Goal: Task Accomplishment & Management: Manage account settings

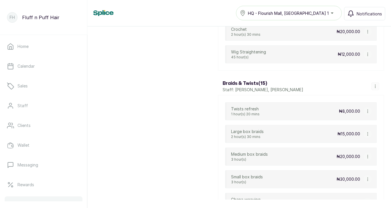
scroll to position [907, 0]
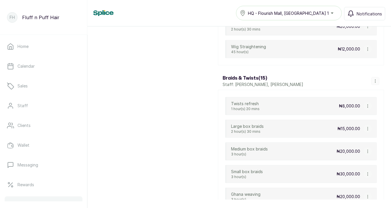
click at [367, 105] on icon "button" at bounding box center [367, 106] width 4 height 4
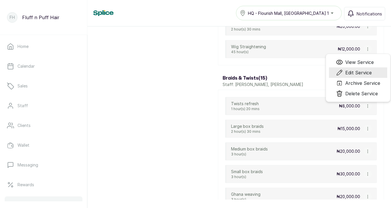
click at [362, 75] on span "Edit Service" at bounding box center [358, 72] width 26 height 7
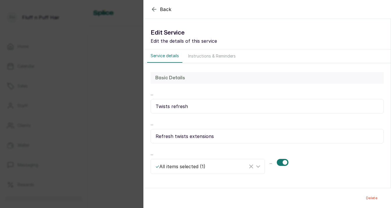
select select "starting_at"
select select "fixed_value"
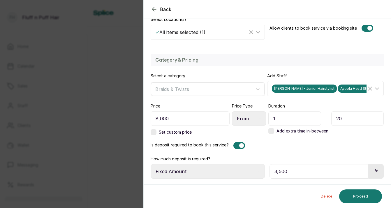
scroll to position [134, 0]
click at [347, 196] on button "Proceed" at bounding box center [360, 197] width 43 height 14
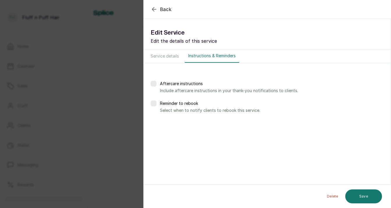
scroll to position [0, 0]
click at [350, 197] on button "Save" at bounding box center [363, 196] width 37 height 15
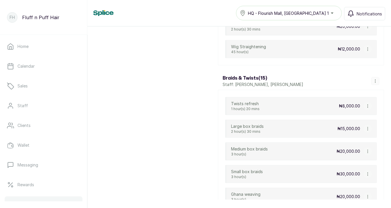
click at [367, 130] on icon "button" at bounding box center [367, 129] width 4 height 4
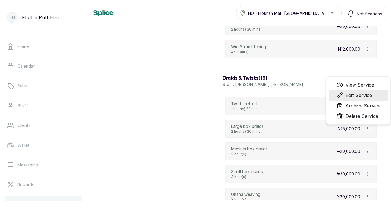
click at [360, 96] on span "Edit Service" at bounding box center [358, 95] width 26 height 7
select select "starting_at"
select select "fixed_value"
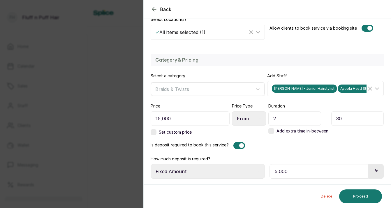
scroll to position [134, 0]
click at [366, 195] on button "Proceed" at bounding box center [360, 197] width 43 height 14
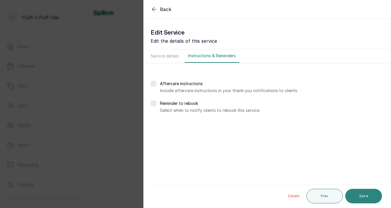
click at [366, 195] on button "Save" at bounding box center [363, 196] width 37 height 15
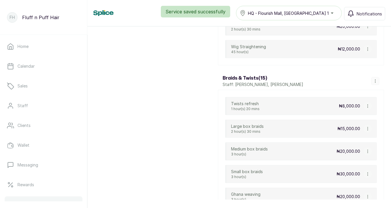
click at [367, 152] on icon "button" at bounding box center [367, 152] width 4 height 4
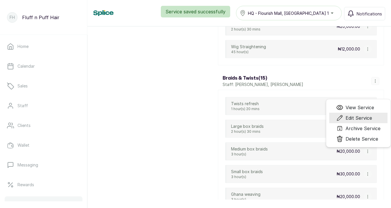
click at [361, 120] on span "Edit Service" at bounding box center [358, 118] width 26 height 7
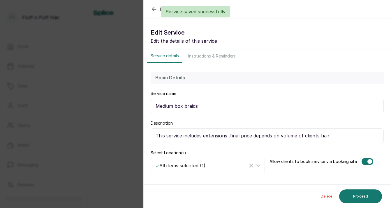
select select "starting_at"
select select "fixed_value"
click at [231, 136] on input "This service includes extensions .final price depends on volume of clients hair" at bounding box center [266, 136] width 233 height 15
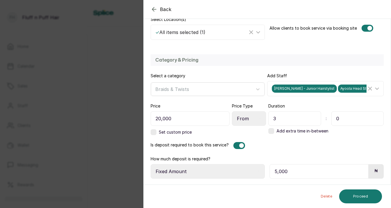
scroll to position [134, 0]
type input "This service includes extensions. Final price depends on volume of clients hair"
click at [356, 200] on button "Proceed" at bounding box center [360, 197] width 43 height 14
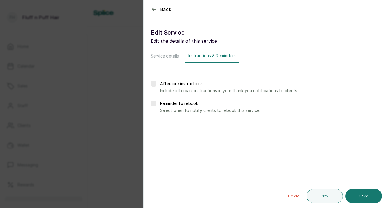
scroll to position [0, 0]
click at [356, 200] on button "Save" at bounding box center [363, 196] width 37 height 15
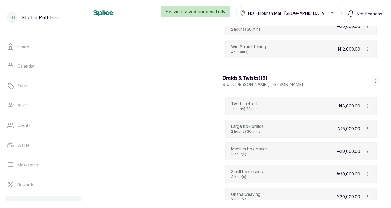
click at [367, 175] on icon "button" at bounding box center [367, 174] width 4 height 4
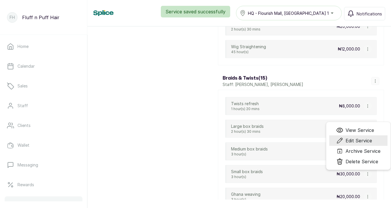
click at [362, 141] on span "Edit Service" at bounding box center [358, 140] width 26 height 7
select select "starting_at"
select select "fixed_value"
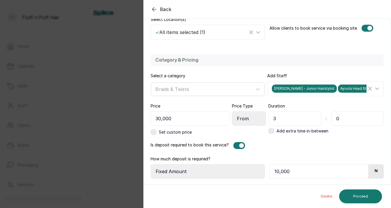
scroll to position [134, 0]
click at [361, 196] on button "Proceed" at bounding box center [360, 197] width 43 height 14
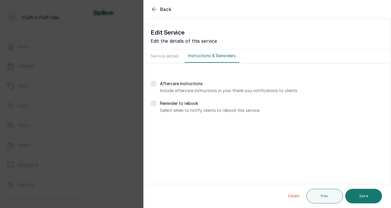
scroll to position [0, 0]
click at [361, 196] on button "Save" at bounding box center [363, 196] width 37 height 15
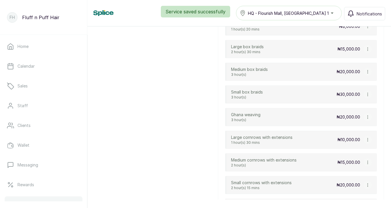
scroll to position [990, 0]
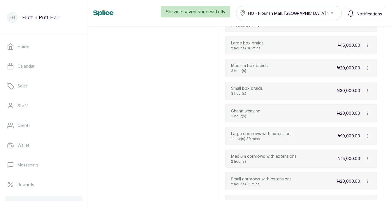
click at [367, 114] on icon "button" at bounding box center [367, 113] width 0 height 3
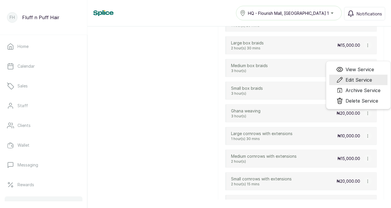
click at [362, 78] on span "Edit Service" at bounding box center [358, 80] width 26 height 7
select select "starting_at"
select select "fixed_value"
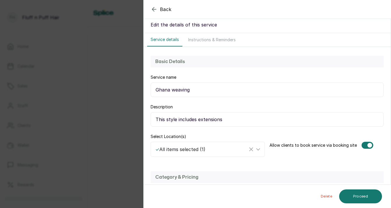
scroll to position [17, 0]
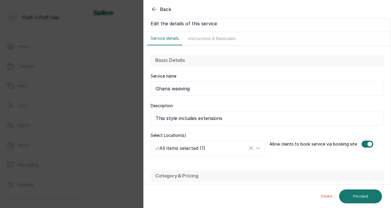
click at [335, 121] on input "This style includes extensions" at bounding box center [266, 118] width 233 height 15
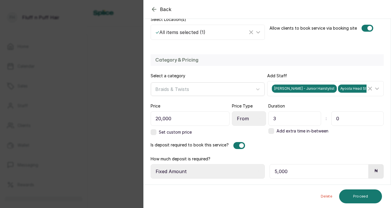
scroll to position [134, 0]
click at [363, 196] on button "Proceed" at bounding box center [360, 197] width 43 height 14
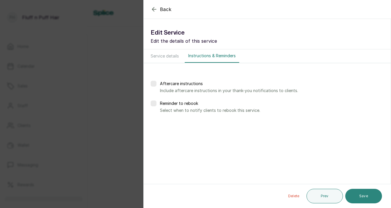
click at [363, 196] on button "Save" at bounding box center [363, 196] width 37 height 15
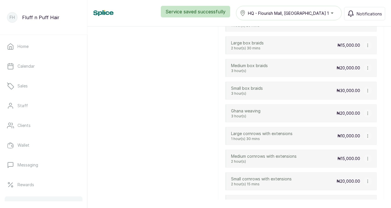
click at [368, 137] on icon "button" at bounding box center [367, 136] width 4 height 4
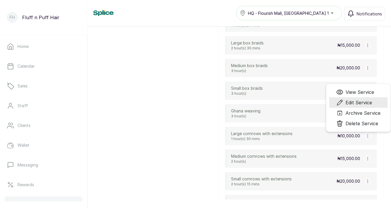
click at [359, 102] on span "Edit Service" at bounding box center [358, 102] width 26 height 7
select select "starting_at"
select select "fixed_value"
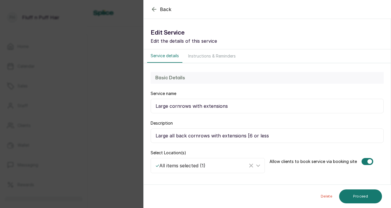
click at [247, 135] on input "Large all back cornrows with extensions [6 or less" at bounding box center [266, 136] width 233 height 15
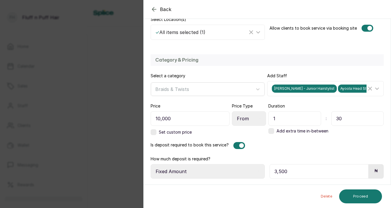
scroll to position [134, 0]
type input "Large all back cornrows with extensions 6 or less"
click at [351, 193] on button "Proceed" at bounding box center [360, 197] width 43 height 14
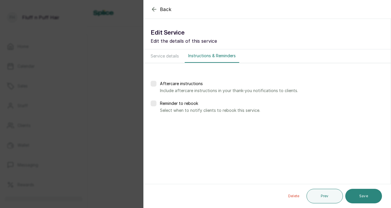
click at [351, 193] on button "Save" at bounding box center [363, 196] width 37 height 15
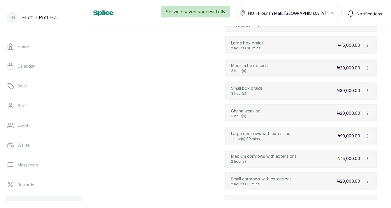
click at [366, 161] on icon "button" at bounding box center [367, 159] width 4 height 4
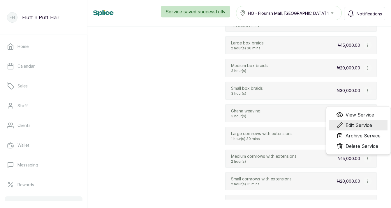
click at [359, 127] on span "Edit Service" at bounding box center [358, 125] width 26 height 7
select select "starting_at"
select select "fixed_value"
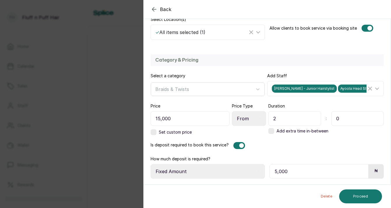
scroll to position [134, 0]
click at [357, 197] on button "Proceed" at bounding box center [360, 197] width 43 height 14
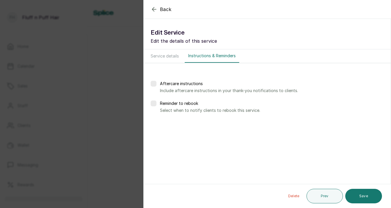
scroll to position [0, 0]
click at [357, 197] on button "Save" at bounding box center [363, 196] width 37 height 15
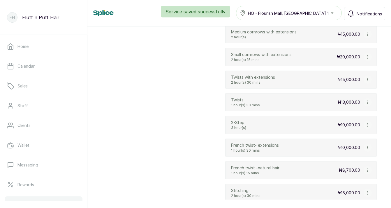
scroll to position [1116, 0]
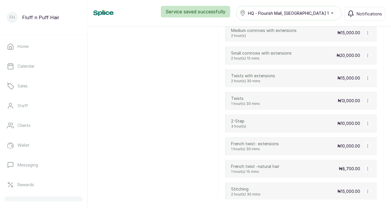
click at [368, 56] on icon "button" at bounding box center [367, 56] width 4 height 4
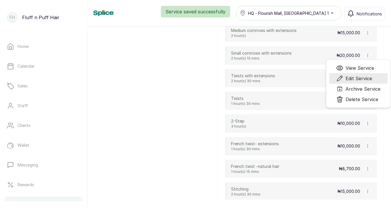
click at [365, 76] on span "Edit Service" at bounding box center [358, 78] width 26 height 7
select select "starting_at"
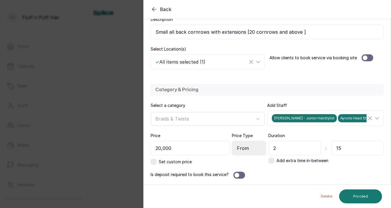
scroll to position [104, 0]
click at [237, 177] on div at bounding box center [236, 175] width 5 height 5
click at [366, 56] on div at bounding box center [367, 57] width 12 height 7
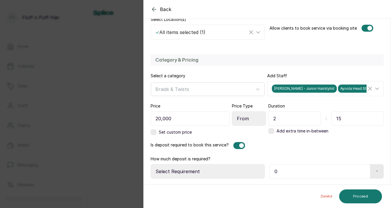
scroll to position [134, 0]
click at [313, 173] on input "0" at bounding box center [319, 171] width 101 height 15
type input "0"
type input "5,000"
click at [233, 164] on div "How much deposit is required? Select Requirement Percentage Fixed Amount" at bounding box center [207, 167] width 114 height 23
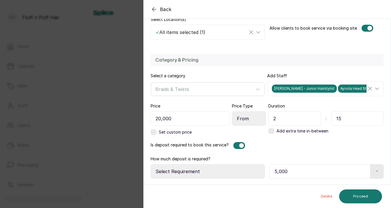
select select "fixed_value"
click at [358, 196] on button "Proceed" at bounding box center [360, 197] width 43 height 14
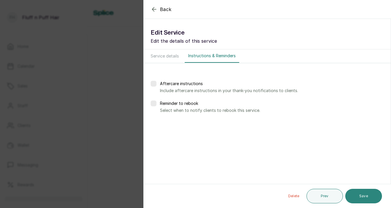
click at [358, 196] on button "Save" at bounding box center [363, 196] width 37 height 15
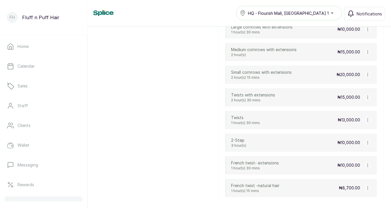
scroll to position [1098, 0]
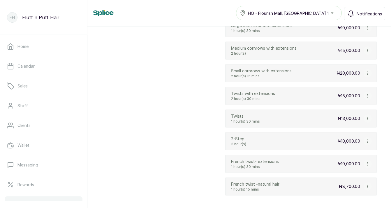
click at [368, 95] on icon "button" at bounding box center [367, 96] width 4 height 4
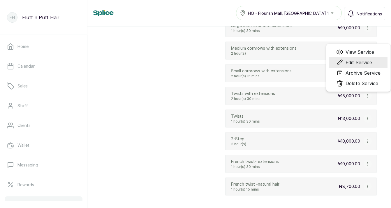
click at [364, 64] on span "Edit Service" at bounding box center [358, 62] width 26 height 7
select select "starting_at"
select select "fixed_value"
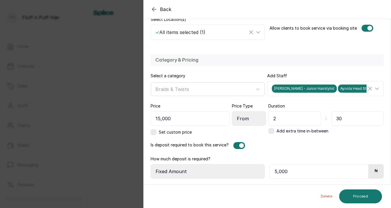
scroll to position [134, 0]
click at [356, 191] on button "Proceed" at bounding box center [360, 197] width 43 height 14
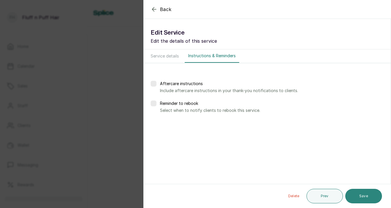
click at [356, 191] on button "Save" at bounding box center [363, 196] width 37 height 15
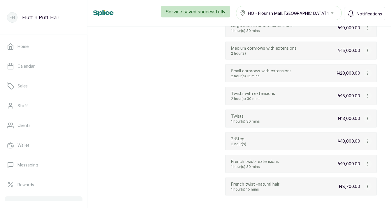
click at [366, 141] on icon "button" at bounding box center [367, 141] width 4 height 4
click at [360, 109] on span "Edit Service" at bounding box center [358, 107] width 26 height 7
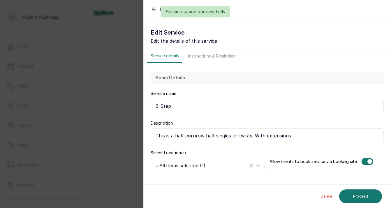
select select "starting_at"
select select "fixed_value"
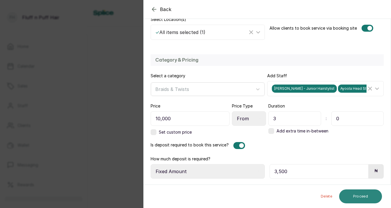
scroll to position [134, 0]
click at [359, 194] on button "Proceed" at bounding box center [360, 197] width 43 height 14
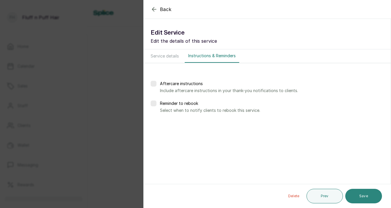
click at [359, 194] on button "Save" at bounding box center [363, 196] width 37 height 15
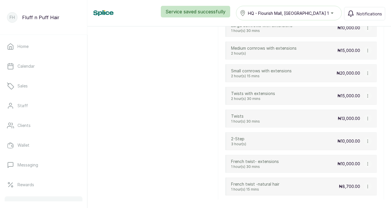
click at [367, 165] on icon "button" at bounding box center [367, 164] width 4 height 4
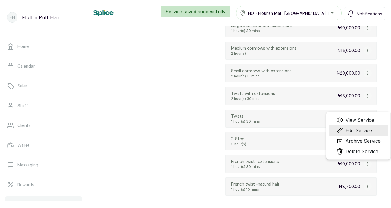
click at [366, 132] on span "Edit Service" at bounding box center [358, 130] width 26 height 7
select select "fixed"
select select "fixed_value"
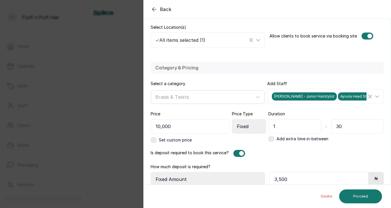
scroll to position [126, 0]
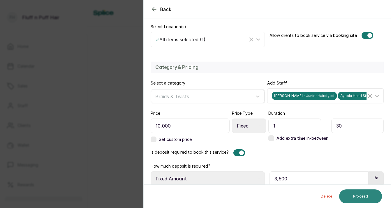
click at [364, 195] on button "Proceed" at bounding box center [360, 197] width 43 height 14
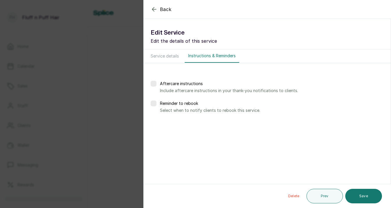
click at [364, 195] on button "Save" at bounding box center [363, 196] width 37 height 15
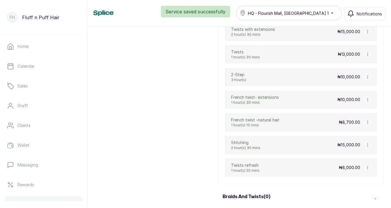
scroll to position [1163, 0]
click at [367, 144] on icon "button" at bounding box center [367, 145] width 4 height 4
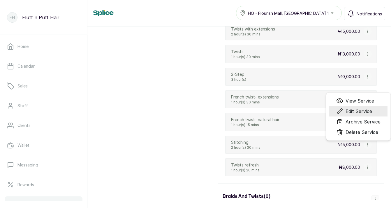
click at [357, 112] on span "Edit Service" at bounding box center [358, 111] width 26 height 7
select select "fixed"
select select "fixed_value"
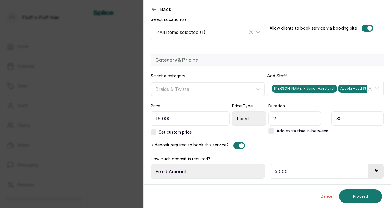
scroll to position [134, 0]
click at [358, 193] on button "Proceed" at bounding box center [360, 197] width 43 height 14
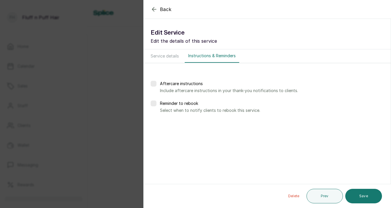
scroll to position [0, 0]
click at [357, 193] on button "Save" at bounding box center [363, 196] width 37 height 15
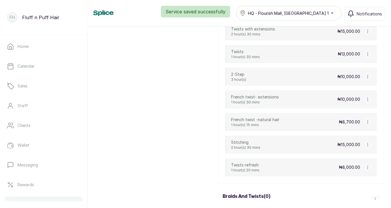
click at [368, 168] on icon "button" at bounding box center [367, 168] width 4 height 4
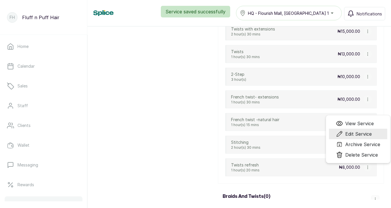
click at [371, 133] on span "Edit Service" at bounding box center [358, 134] width 26 height 7
select select "starting_at"
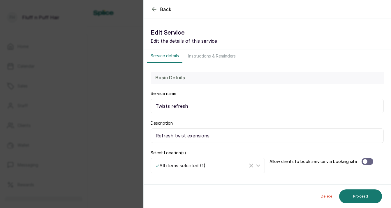
click at [365, 161] on div at bounding box center [364, 162] width 5 height 5
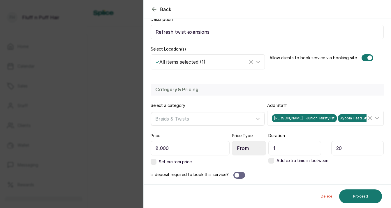
scroll to position [104, 0]
click at [237, 176] on div at bounding box center [236, 175] width 5 height 5
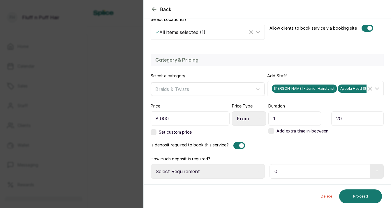
scroll to position [134, 0]
click at [291, 176] on input "0" at bounding box center [319, 171] width 101 height 15
type input "3,500"
click at [257, 172] on icon at bounding box center [258, 171] width 3 height 3
select select "fixed_value"
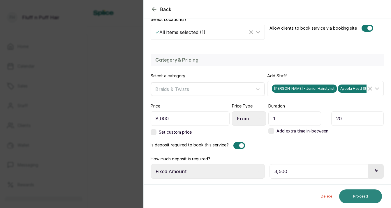
click at [356, 195] on button "Proceed" at bounding box center [360, 197] width 43 height 14
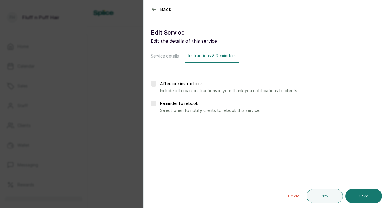
scroll to position [0, 0]
click at [356, 194] on button "Save" at bounding box center [363, 196] width 37 height 15
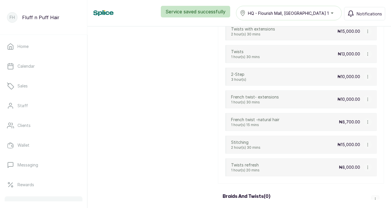
click at [367, 121] on icon "button" at bounding box center [367, 122] width 4 height 4
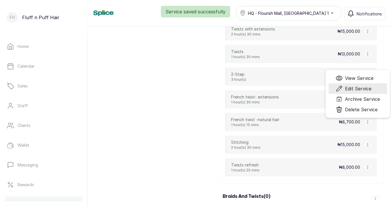
click at [362, 86] on span "Edit Service" at bounding box center [358, 88] width 26 height 7
select select "fixed"
select select "fixed_value"
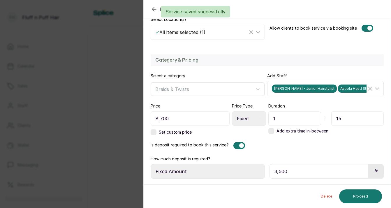
scroll to position [134, 0]
click at [170, 10] on span "Back" at bounding box center [166, 9] width 12 height 7
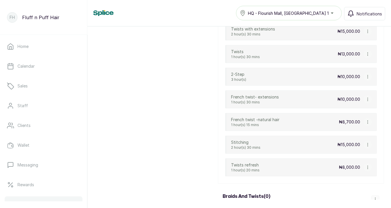
click at [367, 99] on icon "button" at bounding box center [367, 100] width 4 height 4
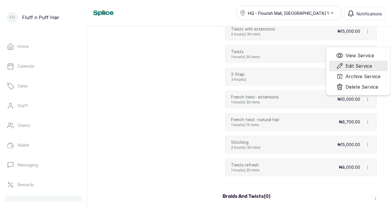
click at [364, 66] on span "Edit Service" at bounding box center [358, 66] width 26 height 7
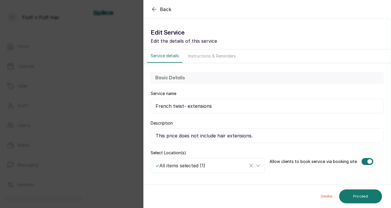
select select "fixed"
select select "fixed_value"
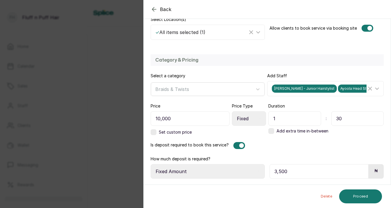
click at [167, 10] on span "Back" at bounding box center [166, 9] width 12 height 7
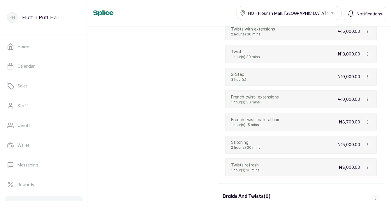
click at [369, 77] on icon "button" at bounding box center [367, 77] width 4 height 4
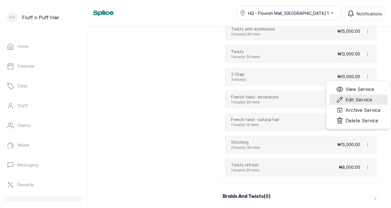
click at [357, 101] on span "Edit Service" at bounding box center [358, 99] width 26 height 7
select select "starting_at"
select select "fixed_value"
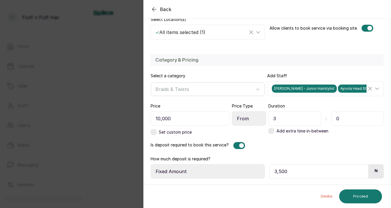
click at [163, 8] on span "Back" at bounding box center [166, 9] width 12 height 7
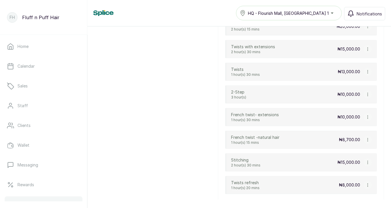
scroll to position [1141, 0]
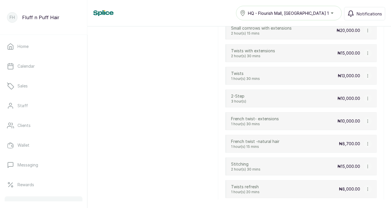
click at [366, 76] on icon "button" at bounding box center [367, 76] width 4 height 4
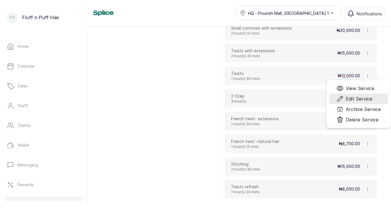
click at [350, 99] on span "Edit Service" at bounding box center [358, 98] width 26 height 7
select select "fixed"
select select "fixed_value"
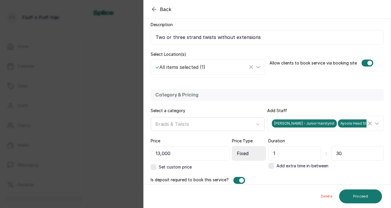
scroll to position [84, 0]
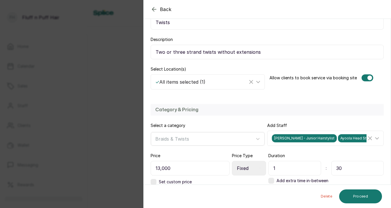
click at [159, 8] on button "Back" at bounding box center [160, 9] width 21 height 7
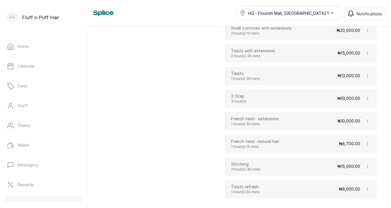
click at [366, 54] on icon "button" at bounding box center [367, 53] width 4 height 4
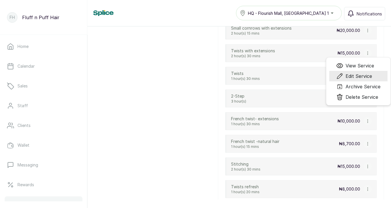
click at [366, 74] on span "Edit Service" at bounding box center [358, 76] width 26 height 7
select select "starting_at"
select select "fixed_value"
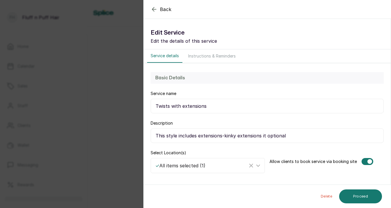
click at [164, 9] on span "Back" at bounding box center [166, 9] width 12 height 7
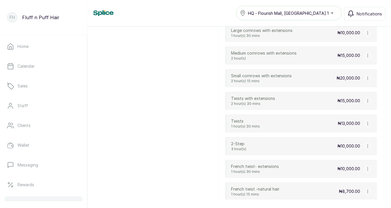
scroll to position [1090, 0]
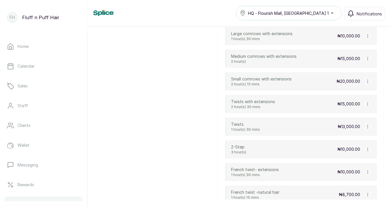
click at [366, 80] on icon "button" at bounding box center [367, 81] width 4 height 4
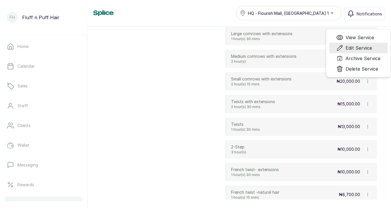
click at [352, 46] on span "Edit Service" at bounding box center [358, 48] width 26 height 7
select select "starting_at"
select select "fixed_value"
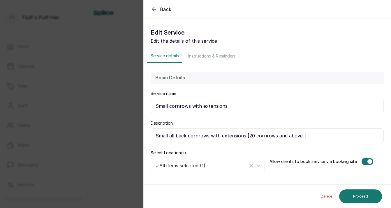
click at [165, 7] on span "Back" at bounding box center [166, 9] width 12 height 7
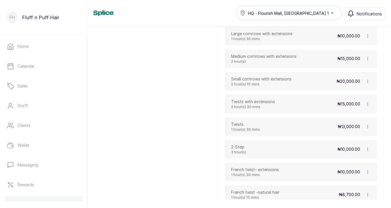
click at [366, 60] on icon "button" at bounding box center [367, 59] width 4 height 4
click at [364, 79] on span "Edit Service" at bounding box center [358, 81] width 26 height 7
select select "starting_at"
select select "fixed_value"
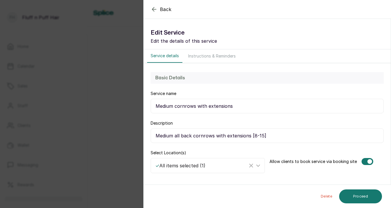
click at [158, 9] on button "Back" at bounding box center [160, 9] width 21 height 7
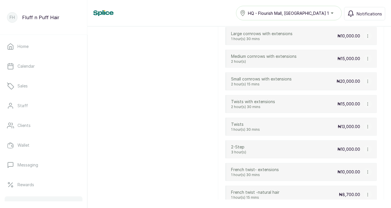
click at [368, 36] on icon "button" at bounding box center [367, 36] width 4 height 4
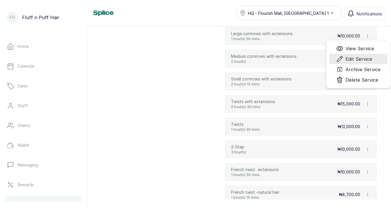
click at [353, 60] on span "Edit Service" at bounding box center [358, 59] width 26 height 7
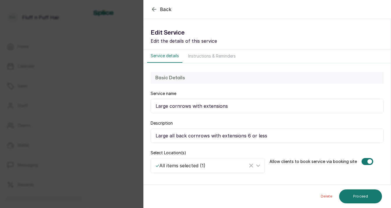
select select "starting_at"
select select "fixed_value"
click at [162, 10] on span "Back" at bounding box center [166, 9] width 12 height 7
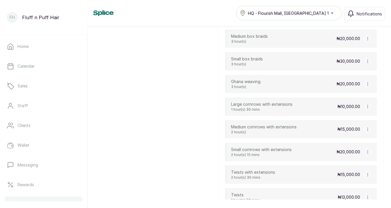
scroll to position [1014, 0]
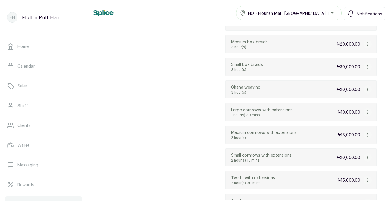
click at [366, 90] on icon "button" at bounding box center [367, 90] width 4 height 4
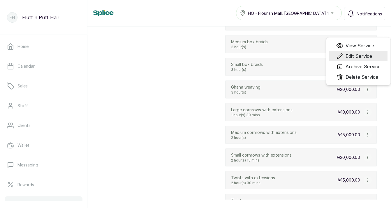
click at [349, 57] on span "Edit Service" at bounding box center [358, 56] width 26 height 7
select select "starting_at"
select select "fixed_value"
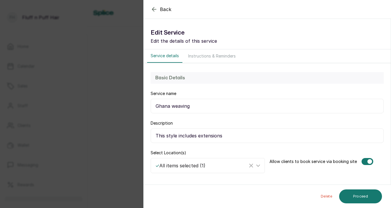
click at [169, 8] on span "Back" at bounding box center [166, 9] width 12 height 7
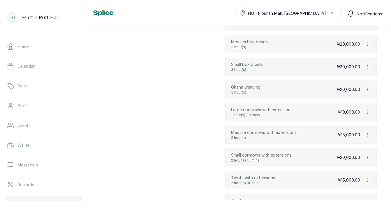
click at [366, 68] on icon "button" at bounding box center [367, 67] width 4 height 4
click at [356, 91] on span "Edit Service" at bounding box center [358, 89] width 26 height 7
select select "starting_at"
select select "fixed_value"
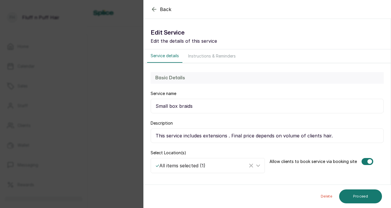
click at [157, 6] on icon "button" at bounding box center [153, 9] width 7 height 7
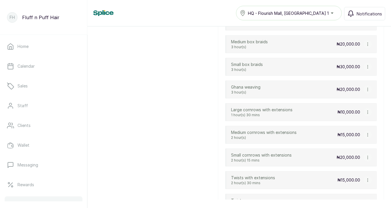
click at [367, 45] on icon "button" at bounding box center [367, 44] width 4 height 4
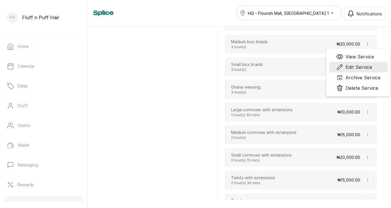
click at [360, 66] on span "Edit Service" at bounding box center [358, 67] width 26 height 7
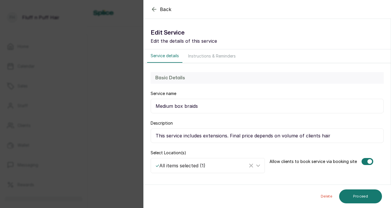
select select "starting_at"
select select "fixed_value"
click at [160, 8] on span "Back" at bounding box center [166, 9] width 12 height 7
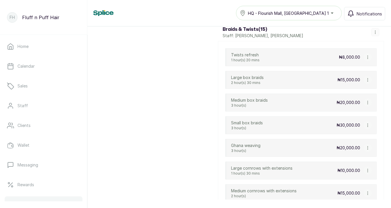
scroll to position [949, 0]
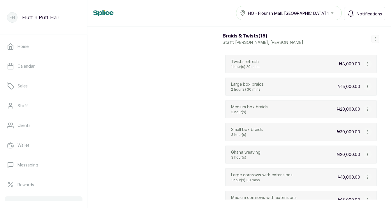
click at [365, 89] on button "button" at bounding box center [367, 87] width 8 height 8
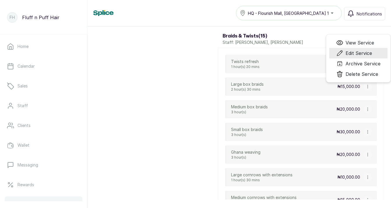
click at [348, 52] on span "Edit Service" at bounding box center [358, 53] width 26 height 7
select select "starting_at"
select select "fixed_value"
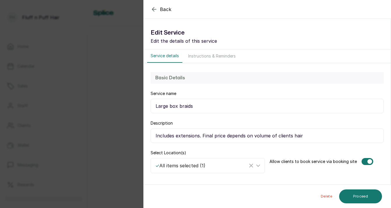
click at [153, 10] on icon "button" at bounding box center [154, 9] width 4 height 4
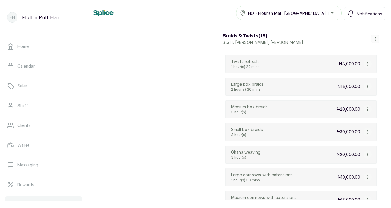
click at [370, 66] on button "button" at bounding box center [367, 64] width 8 height 8
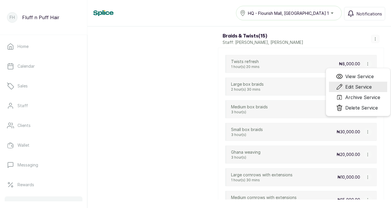
click at [346, 88] on span "Edit Service" at bounding box center [358, 87] width 26 height 7
select select "starting_at"
select select "fixed_value"
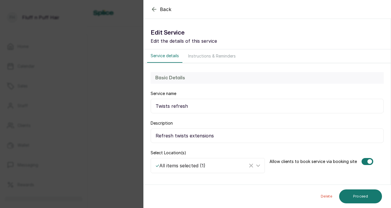
click at [154, 6] on icon "button" at bounding box center [153, 9] width 7 height 7
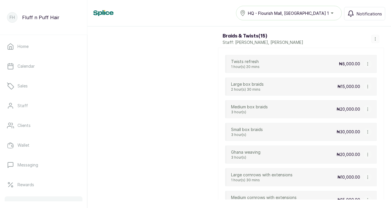
click at [367, 86] on icon "button" at bounding box center [367, 87] width 4 height 4
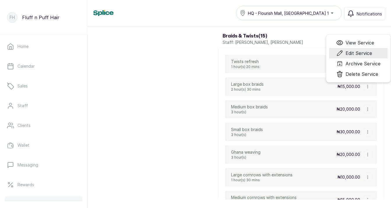
click at [351, 55] on span "Edit Service" at bounding box center [358, 53] width 26 height 7
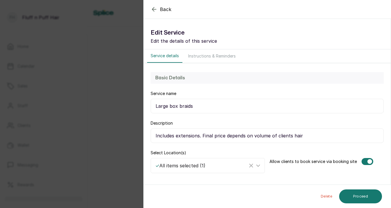
select select "starting_at"
select select "fixed_value"
click at [162, 13] on span "Back" at bounding box center [166, 9] width 12 height 7
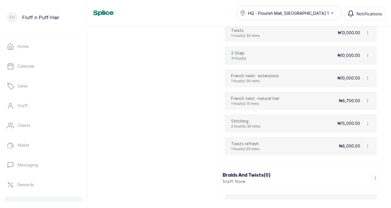
scroll to position [1185, 0]
click at [367, 78] on icon "button" at bounding box center [367, 77] width 4 height 4
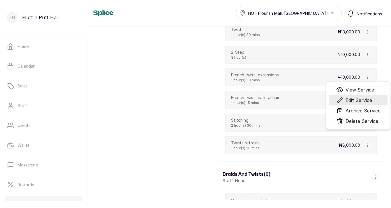
click at [360, 101] on span "Edit Service" at bounding box center [358, 100] width 26 height 7
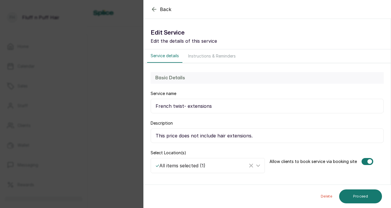
select select "fixed"
select select "fixed_value"
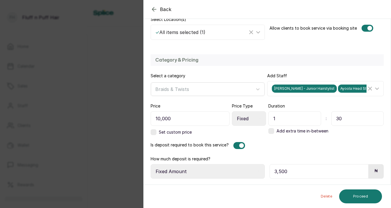
scroll to position [134, 0]
click at [198, 119] on input "10,000" at bounding box center [189, 118] width 79 height 15
type input "12,000"
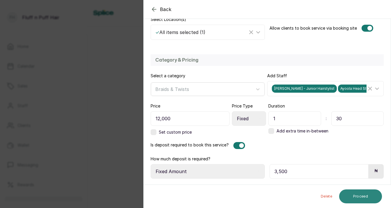
click at [355, 198] on button "Proceed" at bounding box center [360, 197] width 43 height 14
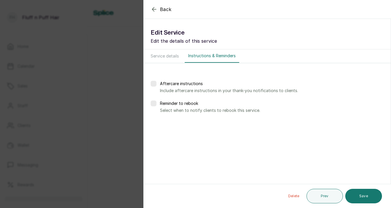
click at [355, 198] on button "Save" at bounding box center [363, 196] width 37 height 15
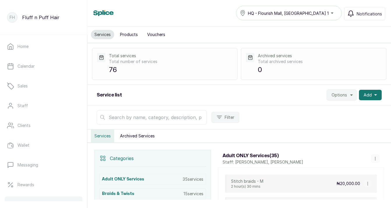
scroll to position [14, 0]
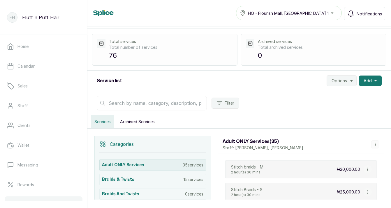
click at [183, 168] on p "35 services" at bounding box center [192, 165] width 21 height 6
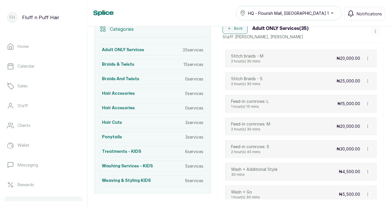
scroll to position [126, 0]
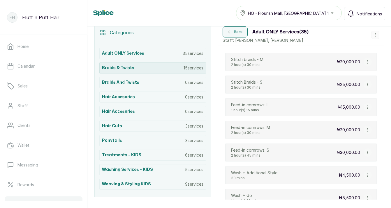
click at [174, 68] on div "Braids & Twists 15 services" at bounding box center [152, 68] width 107 height 11
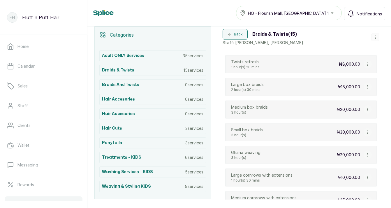
click at [377, 37] on button "button" at bounding box center [375, 37] width 8 height 8
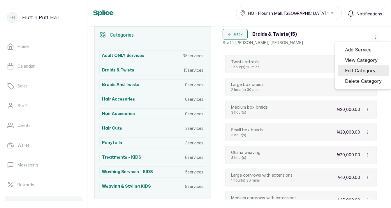
click at [368, 69] on span "Edit Category" at bounding box center [360, 70] width 31 height 7
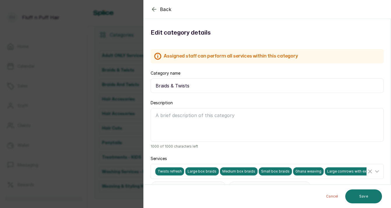
click at [233, 87] on input "Braids & Twists" at bounding box center [266, 86] width 233 height 15
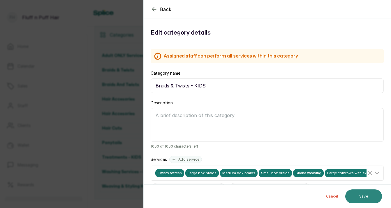
type input "Braids & Twists - KIDS"
click at [364, 193] on button "Save" at bounding box center [363, 197] width 37 height 14
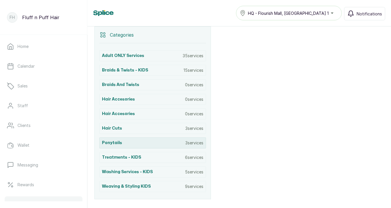
click at [181, 142] on div "Ponytails 3 services" at bounding box center [152, 143] width 107 height 11
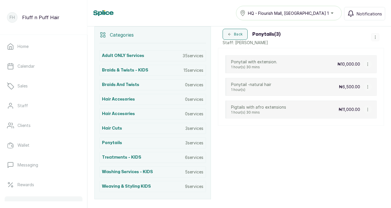
click at [376, 34] on button "button" at bounding box center [375, 37] width 8 height 8
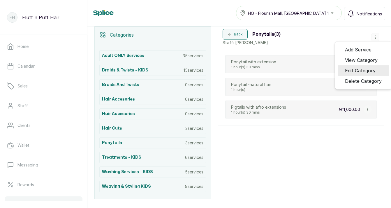
click at [368, 72] on span "Edit Category" at bounding box center [360, 70] width 31 height 7
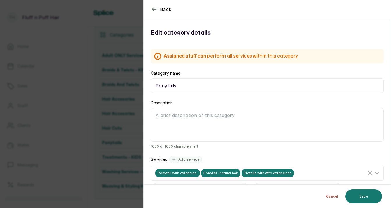
click at [349, 84] on input "Ponytails" at bounding box center [266, 86] width 233 height 15
type input "Ponytails - KIDS"
click at [364, 201] on button "Save" at bounding box center [363, 197] width 37 height 14
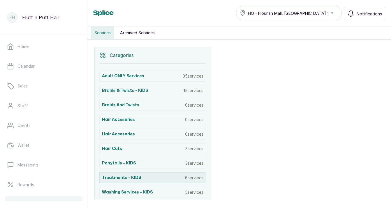
scroll to position [100, 0]
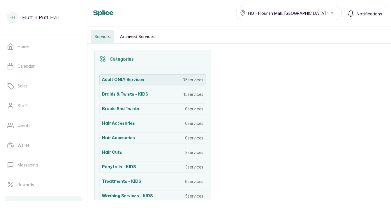
click at [159, 81] on div "Adult ONLY Services 35 services" at bounding box center [152, 80] width 107 height 11
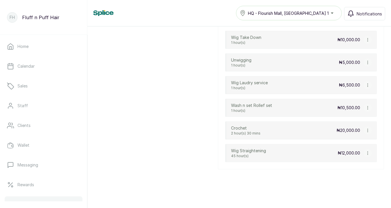
scroll to position [807, 0]
click at [369, 154] on button "button" at bounding box center [367, 153] width 8 height 8
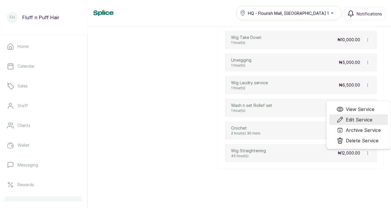
click at [357, 120] on span "Edit Service" at bounding box center [358, 119] width 26 height 7
select select "fixed"
select select "fixed_value"
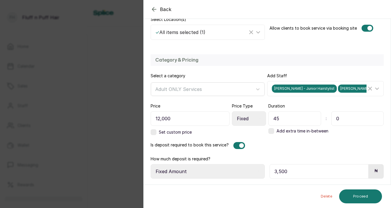
scroll to position [134, 0]
click at [317, 173] on input "3,500" at bounding box center [318, 171] width 99 height 15
type input "5,000"
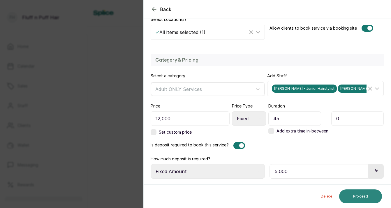
click at [365, 198] on button "Proceed" at bounding box center [360, 197] width 43 height 14
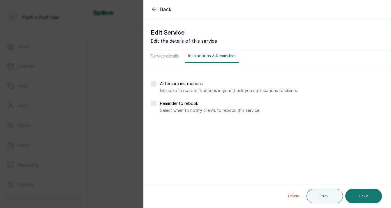
scroll to position [0, 0]
click at [365, 198] on button "Save" at bounding box center [363, 196] width 37 height 15
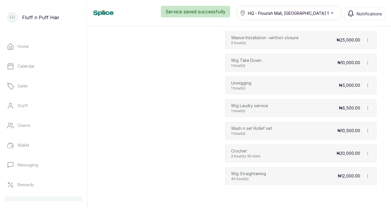
scroll to position [784, 0]
click at [368, 175] on icon "button" at bounding box center [367, 176] width 4 height 4
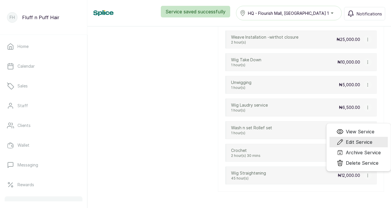
click at [361, 140] on span "Edit Service" at bounding box center [358, 142] width 26 height 7
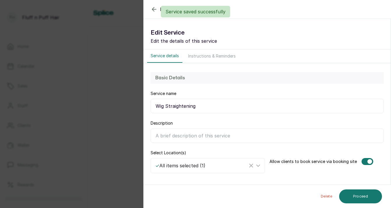
select select "fixed"
select select "fixed_value"
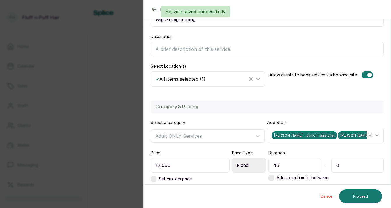
scroll to position [134, 0]
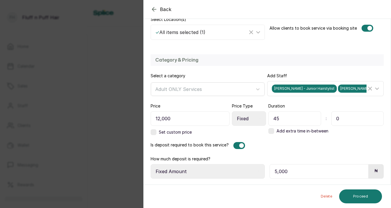
click at [357, 91] on span "Maria Yeje - Salon Manager" at bounding box center [369, 89] width 62 height 8
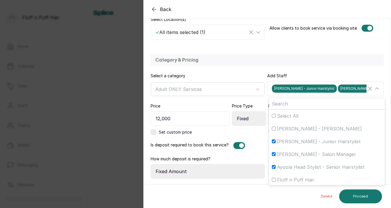
click at [274, 154] on input "Maria Yeje - Salon Manager" at bounding box center [274, 155] width 4 height 4
checkbox input "false"
click at [273, 142] on input "Ella Stylist - Junior Hairstylist" at bounding box center [274, 142] width 4 height 4
checkbox input "false"
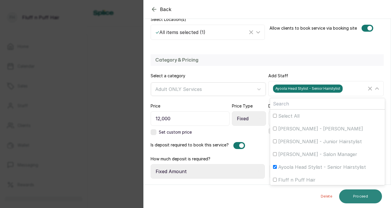
click at [362, 195] on button "Proceed" at bounding box center [360, 197] width 43 height 14
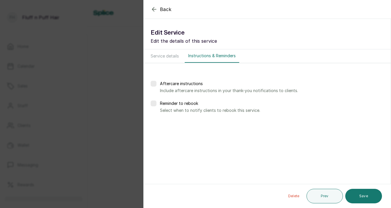
scroll to position [0, 0]
click at [362, 195] on button "Save" at bounding box center [363, 196] width 37 height 15
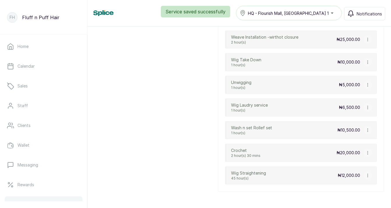
click at [367, 153] on icon "button" at bounding box center [367, 153] width 0 height 3
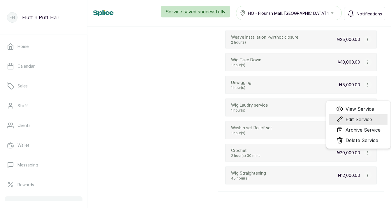
click at [366, 120] on span "Edit Service" at bounding box center [358, 119] width 26 height 7
select select "fixed"
select select "fixed_value"
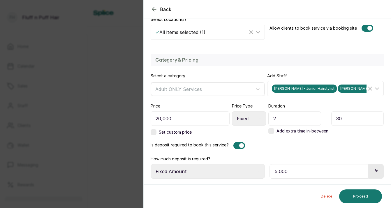
scroll to position [134, 0]
click at [338, 89] on span "Maria Yeje - Salon Manager" at bounding box center [369, 89] width 62 height 8
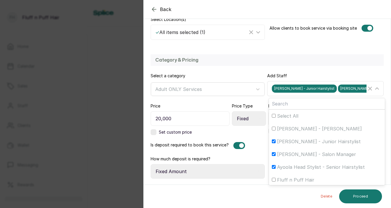
click at [273, 154] on input "Maria Yeje - Salon Manager" at bounding box center [274, 155] width 4 height 4
checkbox input "false"
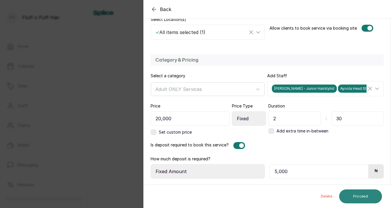
click at [360, 196] on button "Proceed" at bounding box center [360, 197] width 43 height 14
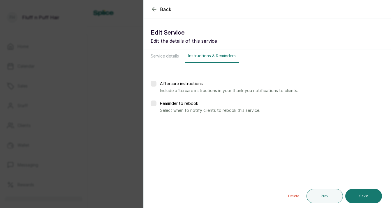
click at [163, 8] on span "Back" at bounding box center [166, 9] width 12 height 7
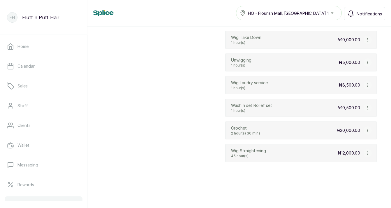
scroll to position [807, 0]
click at [368, 130] on icon "button" at bounding box center [367, 131] width 4 height 4
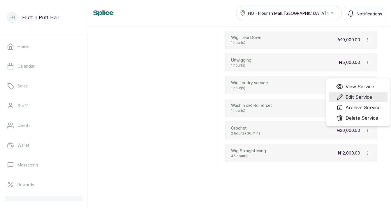
click at [366, 97] on span "Edit Service" at bounding box center [358, 97] width 26 height 7
select select "fixed"
select select "fixed_value"
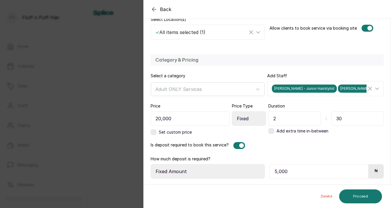
scroll to position [134, 0]
click at [324, 93] on div "Ella Stylist - Junior Hairstylist Maria Yeje - Salon Manager Ayoola Head Stylis…" at bounding box center [326, 88] width 114 height 11
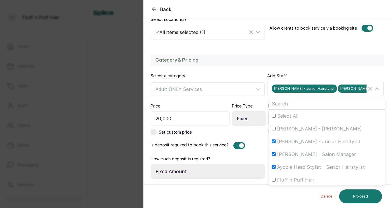
click at [271, 154] on label "Maria Yeje - Salon Manager" at bounding box center [327, 154] width 116 height 13
click at [272, 154] on input "Maria Yeje - Salon Manager" at bounding box center [274, 155] width 4 height 4
checkbox input "false"
click at [264, 147] on div "Is deposit required to book this service?" at bounding box center [266, 145] width 233 height 7
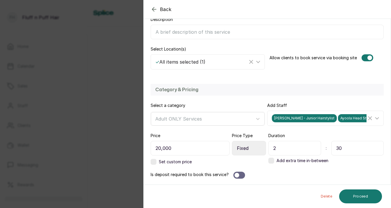
click at [234, 176] on div at bounding box center [236, 175] width 5 height 5
select select "fixed_value"
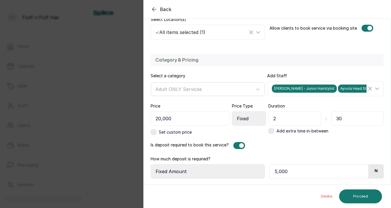
scroll to position [134, 0]
click at [351, 194] on button "Proceed" at bounding box center [360, 197] width 43 height 14
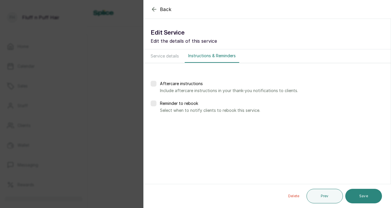
click at [359, 194] on button "Save" at bounding box center [363, 196] width 37 height 15
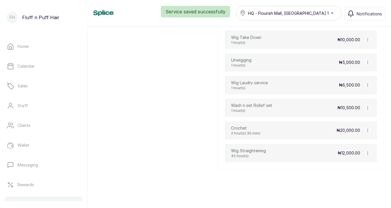
click at [368, 108] on icon "button" at bounding box center [367, 108] width 4 height 4
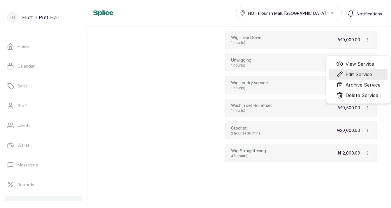
click at [359, 75] on span "Edit Service" at bounding box center [358, 74] width 26 height 7
select select "fixed"
select select "fixed_value"
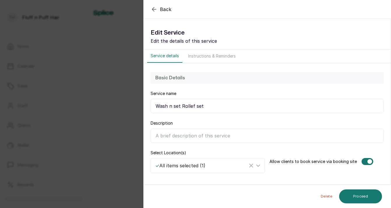
click at [183, 107] on input "Wash n set Rollef set" at bounding box center [266, 106] width 233 height 15
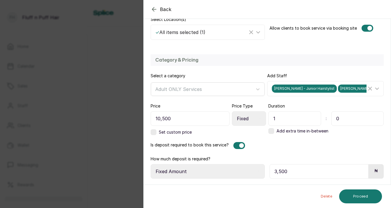
scroll to position [134, 0]
type input "Wash n set roller set"
click at [324, 92] on div "Ella Stylist - Junior Hairstylist Maria Yeje - Salon Manager Ayoola Head Stylis…" at bounding box center [319, 89] width 95 height 8
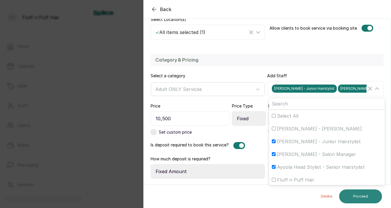
click at [367, 197] on button "Proceed" at bounding box center [360, 197] width 43 height 14
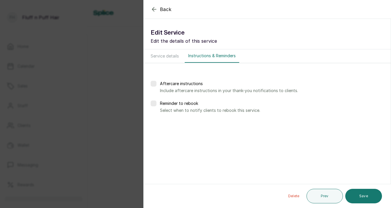
scroll to position [0, 0]
click at [367, 197] on button "Save" at bounding box center [363, 196] width 37 height 15
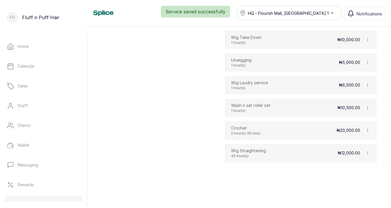
click at [366, 85] on icon "button" at bounding box center [367, 85] width 4 height 4
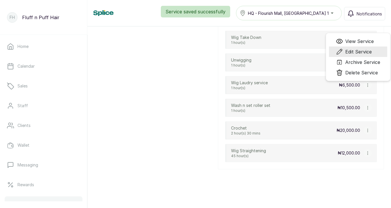
click at [352, 49] on span "Edit Service" at bounding box center [358, 51] width 26 height 7
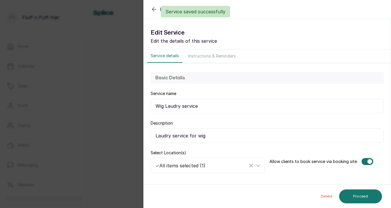
select select "fixed"
select select "fixed_value"
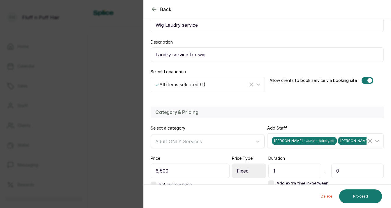
scroll to position [58, 0]
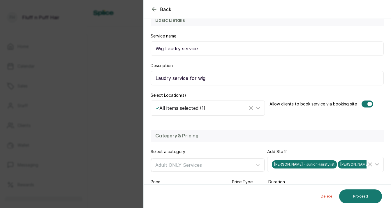
click at [227, 75] on input "Laudry service for wig" at bounding box center [266, 78] width 233 height 15
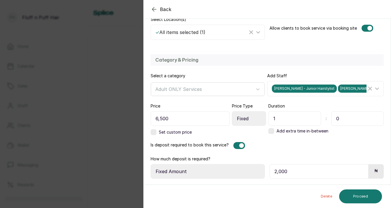
scroll to position [134, 0]
type input "Laudry service for wigs"
click at [240, 147] on div at bounding box center [241, 145] width 5 height 5
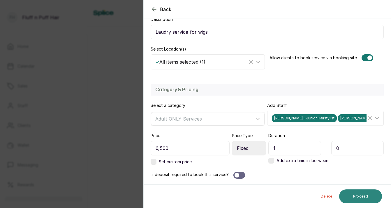
click at [368, 199] on button "Proceed" at bounding box center [360, 197] width 43 height 14
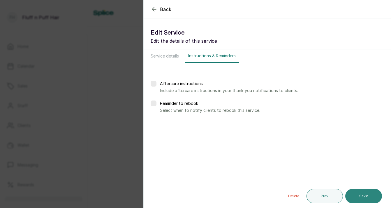
click at [368, 199] on button "Save" at bounding box center [363, 196] width 37 height 15
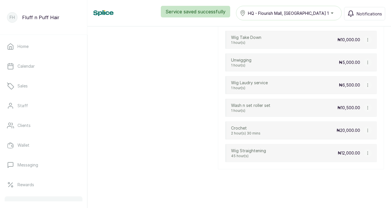
click at [368, 84] on icon "button" at bounding box center [367, 85] width 4 height 4
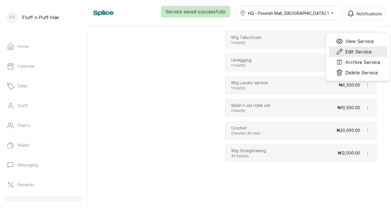
click at [361, 51] on span "Edit Service" at bounding box center [358, 51] width 26 height 7
select select "fixed"
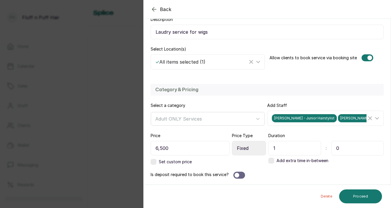
scroll to position [104, 0]
click at [338, 120] on span "Maria Yeje - Salon Manager" at bounding box center [369, 118] width 62 height 8
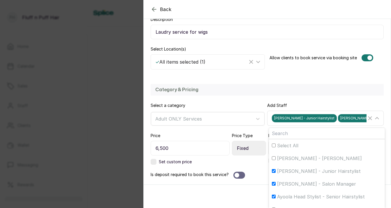
click at [272, 185] on input "Maria Yeje - Salon Manager" at bounding box center [274, 184] width 4 height 4
checkbox input "false"
click at [273, 171] on input "Ella Stylist - Junior Hairstylist" at bounding box center [274, 171] width 4 height 4
checkbox input "false"
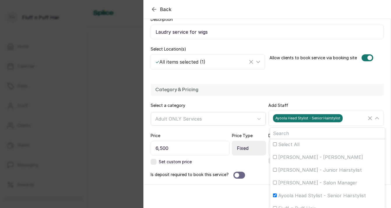
click at [264, 109] on div "Select a category Adult ONLY Services" at bounding box center [207, 114] width 115 height 23
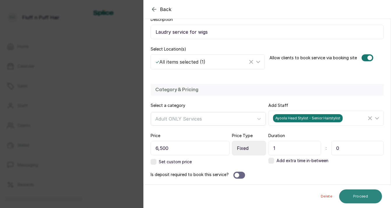
click at [353, 199] on button "Proceed" at bounding box center [360, 197] width 43 height 14
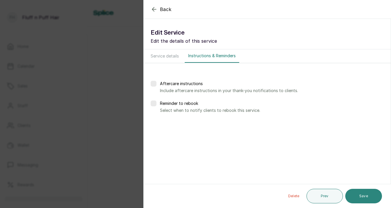
scroll to position [0, 0]
click at [353, 199] on button "Save" at bounding box center [363, 196] width 37 height 15
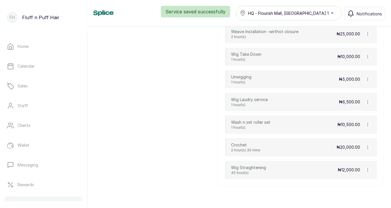
scroll to position [787, 0]
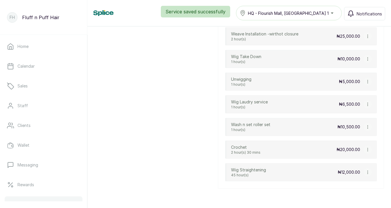
click at [368, 80] on icon "button" at bounding box center [367, 82] width 4 height 4
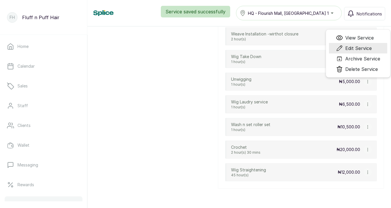
click at [354, 50] on span "Edit Service" at bounding box center [358, 48] width 26 height 7
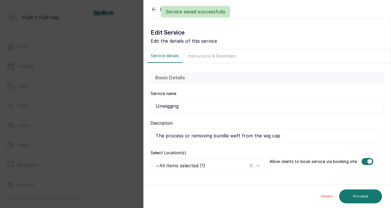
select select "fixed"
select select "fixed_value"
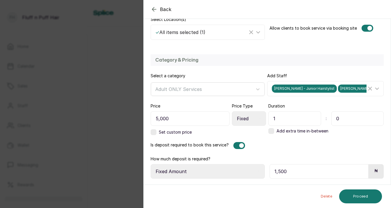
scroll to position [134, 0]
click at [236, 145] on div at bounding box center [239, 145] width 12 height 7
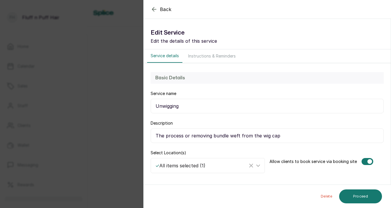
scroll to position [0, 0]
click at [227, 137] on input "The process or removing bundle weft from the wig cap" at bounding box center [266, 136] width 233 height 15
type input "The process or removing bundled weft from the wig cap"
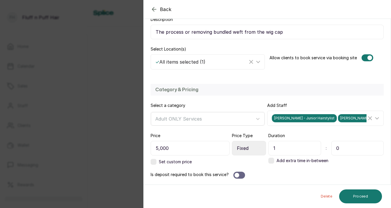
scroll to position [104, 0]
click at [366, 199] on button "Proceed" at bounding box center [360, 197] width 43 height 14
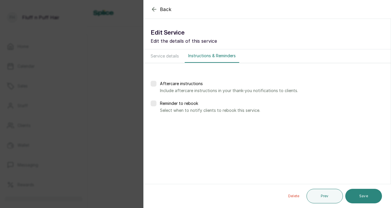
click at [366, 199] on button "Save" at bounding box center [363, 196] width 37 height 15
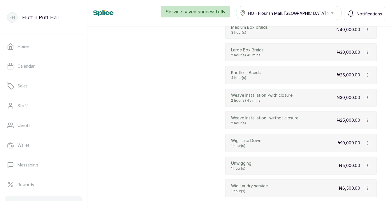
scroll to position [703, 0]
click at [366, 143] on icon "button" at bounding box center [367, 143] width 4 height 4
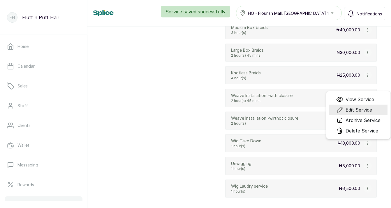
click at [358, 110] on span "Edit Service" at bounding box center [358, 110] width 26 height 7
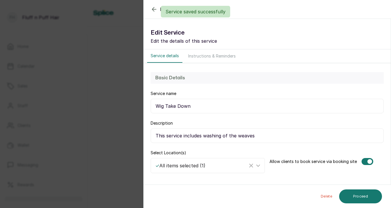
select select "fixed"
select select "fixed_value"
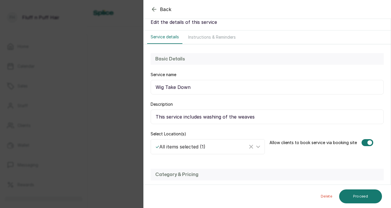
scroll to position [22, 0]
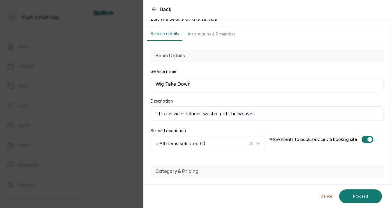
click at [278, 117] on input "This service includes washing of the weaves" at bounding box center [266, 114] width 233 height 15
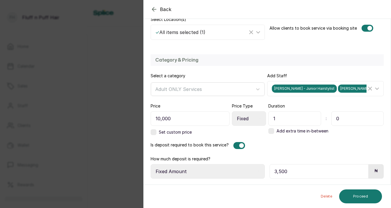
scroll to position [134, 0]
type input "This service includes washing of the wig"
click at [362, 194] on button "Proceed" at bounding box center [360, 197] width 43 height 14
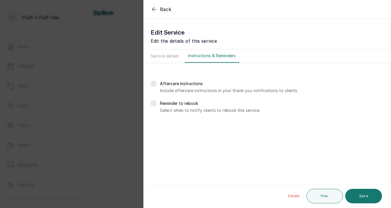
scroll to position [0, 0]
click at [362, 195] on button "Save" at bounding box center [363, 196] width 37 height 15
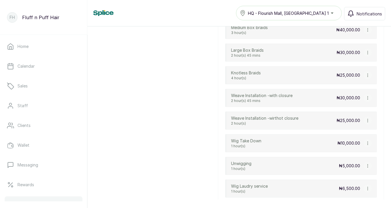
click at [368, 76] on icon "button" at bounding box center [367, 75] width 4 height 4
click at [358, 96] on span "Edit Service" at bounding box center [358, 98] width 26 height 7
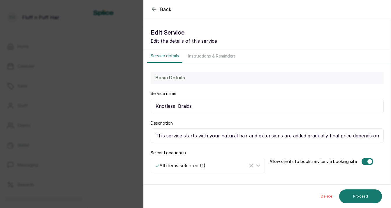
select select "fixed"
select select "fixed_value"
click at [279, 137] on input "This service starts with your natural hair and extensions are added gradually f…" at bounding box center [266, 136] width 233 height 15
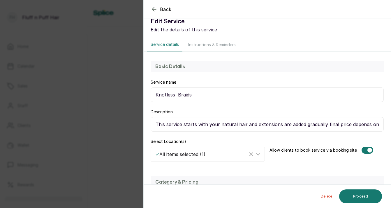
scroll to position [13, 0]
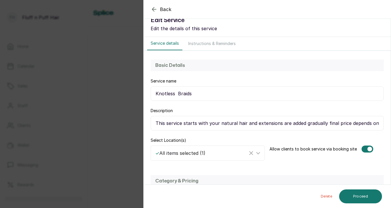
click at [175, 94] on input "Knotless Braids" at bounding box center [266, 93] width 233 height 15
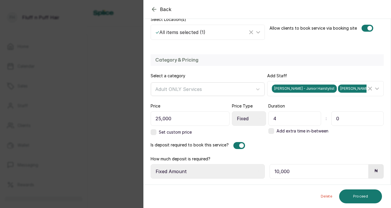
scroll to position [134, 0]
type input "Knotless Braids"
click at [324, 94] on div "Ella Stylist - Junior Hairstylist Maria Yeje - Salon Manager Ayoola Head Stylis…" at bounding box center [325, 88] width 116 height 15
click at [324, 89] on span "Ella Stylist - Junior Hairstylist" at bounding box center [304, 89] width 65 height 8
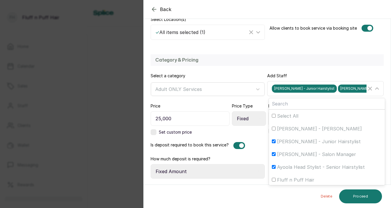
click at [275, 156] on input "Maria Yeje - Salon Manager" at bounding box center [274, 155] width 4 height 4
checkbox input "false"
click at [260, 139] on div "Category & Pricing Select a category Adult ONLY Services Add Staff Ella Stylist…" at bounding box center [266, 117] width 247 height 136
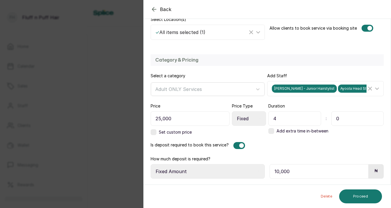
click at [337, 176] on input "10,000" at bounding box center [318, 171] width 99 height 15
type input "5,000"
click at [361, 196] on button "Proceed" at bounding box center [360, 197] width 43 height 14
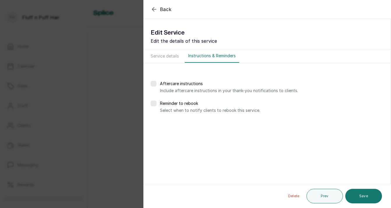
scroll to position [0, 0]
click at [361, 196] on button "Save" at bounding box center [363, 196] width 37 height 15
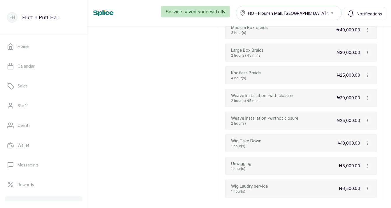
click at [366, 98] on icon "button" at bounding box center [367, 98] width 4 height 4
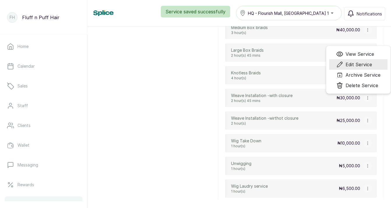
click at [355, 66] on span "Edit Service" at bounding box center [358, 64] width 26 height 7
select select "fixed"
select select "fixed_value"
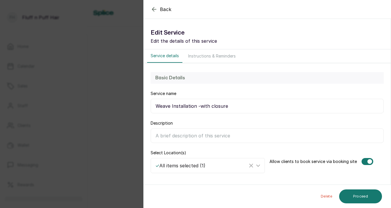
click at [210, 107] on input "Weave Installation -with closure" at bounding box center [266, 106] width 233 height 15
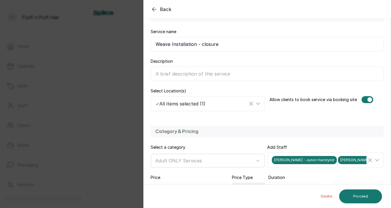
scroll to position [79, 0]
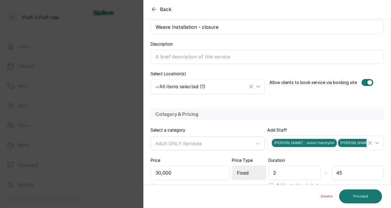
type input "Weave Installation - closure"
click at [293, 143] on span "Ella Stylist - Junior Hairstylist" at bounding box center [304, 143] width 65 height 8
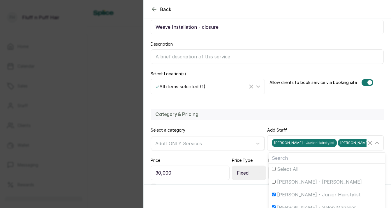
scroll to position [1, 0]
click at [274, 195] on input "Ella Stylist - Junior Hairstylist" at bounding box center [274, 195] width 4 height 4
checkbox input "false"
click at [275, 205] on div "Maria Yeje - Salon Manager" at bounding box center [327, 207] width 110 height 7
click at [275, 206] on input "Maria Yeje - Salon Manager" at bounding box center [274, 208] width 4 height 4
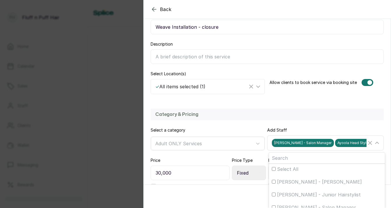
checkbox input "false"
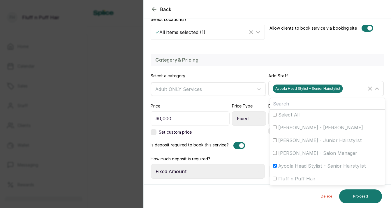
scroll to position [134, 0]
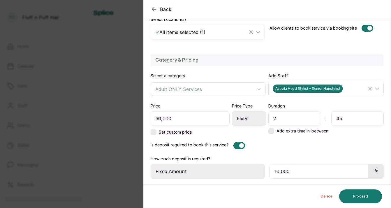
click at [255, 132] on div "Set custom price" at bounding box center [207, 133] width 115 height 6
click at [363, 203] on button "Proceed" at bounding box center [360, 197] width 43 height 14
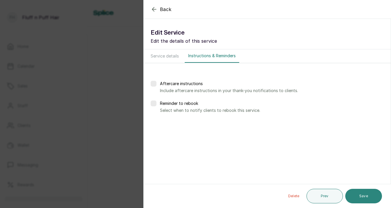
click at [363, 203] on button "Save" at bounding box center [363, 196] width 37 height 15
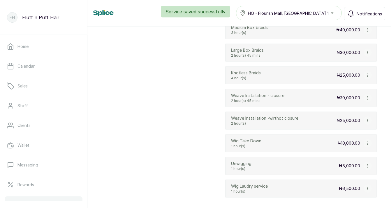
click at [367, 120] on icon "button" at bounding box center [367, 121] width 4 height 4
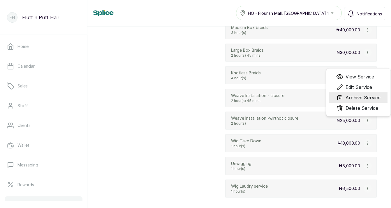
click at [366, 97] on span "Archive Service" at bounding box center [362, 97] width 35 height 7
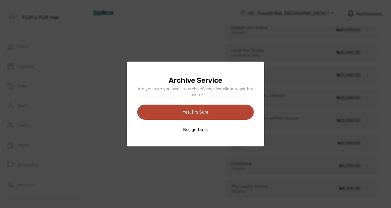
click at [214, 115] on button "Yes, I'm sure" at bounding box center [195, 112] width 116 height 15
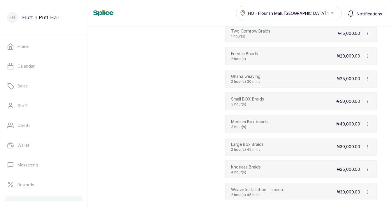
scroll to position [595, 0]
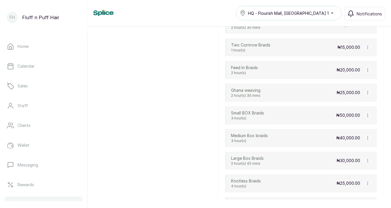
click at [368, 70] on icon "button" at bounding box center [367, 70] width 4 height 4
click at [360, 93] on span "Edit Service" at bounding box center [358, 93] width 26 height 7
select select "starting_at"
select select "fixed_value"
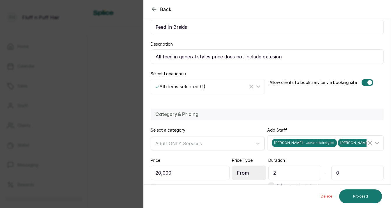
scroll to position [82, 0]
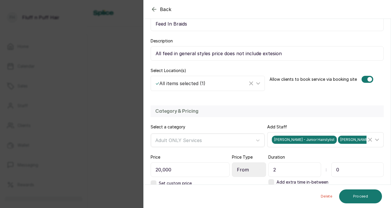
click at [338, 139] on span "Maria Yeje - Salon Manager" at bounding box center [369, 140] width 62 height 8
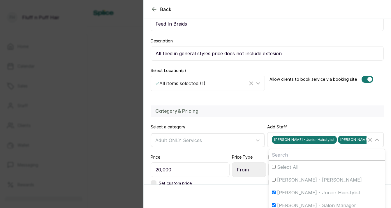
click at [273, 206] on input "Maria Yeje - Salon Manager" at bounding box center [274, 206] width 4 height 4
checkbox input "false"
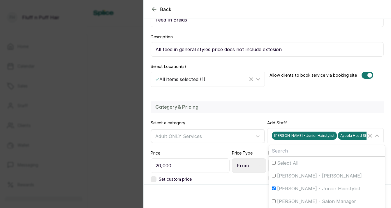
click at [275, 119] on div "Category & Pricing Select a category Adult ONLY Services Add Staff Ella Stylist…" at bounding box center [266, 164] width 247 height 136
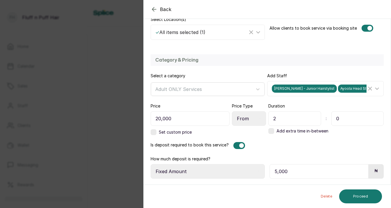
scroll to position [134, 0]
click at [339, 117] on input "0" at bounding box center [357, 118] width 53 height 15
type input "30"
click at [358, 191] on button "Proceed" at bounding box center [360, 197] width 43 height 14
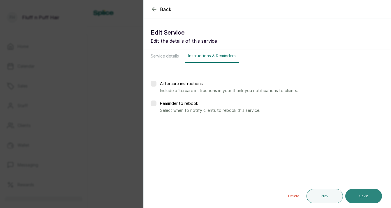
click at [358, 191] on button "Save" at bounding box center [363, 196] width 37 height 15
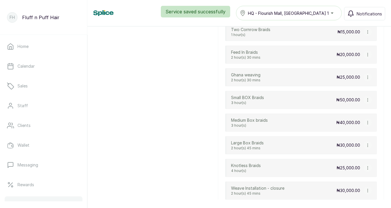
scroll to position [609, 0]
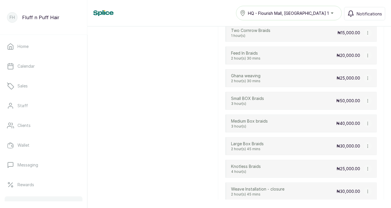
click at [365, 101] on icon "button" at bounding box center [367, 101] width 4 height 4
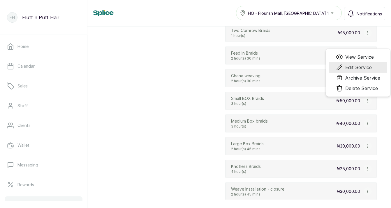
click at [357, 68] on span "Edit Service" at bounding box center [358, 67] width 26 height 7
select select "starting_at"
select select "fixed_value"
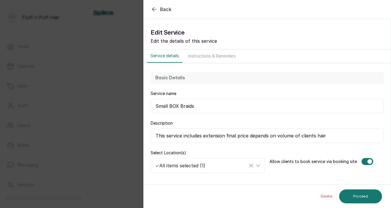
click at [177, 106] on input "Small BOX Braids" at bounding box center [266, 106] width 233 height 15
type input "Small Box Braids"
click at [224, 137] on input "This service includes extension final price depends on volume of clients hair" at bounding box center [266, 136] width 233 height 15
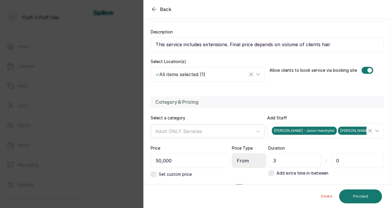
scroll to position [98, 0]
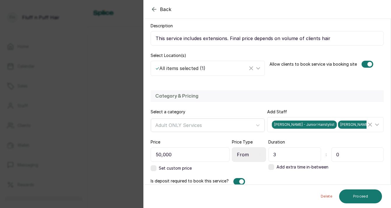
type input "This service includes extensions. Final price depends on volume of clients hair"
click at [320, 127] on span "Ella Stylist - Junior Hairstylist" at bounding box center [304, 125] width 65 height 8
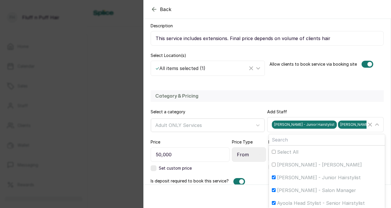
click at [272, 191] on input "Maria Yeje - Salon Manager" at bounding box center [274, 191] width 4 height 4
checkbox input "false"
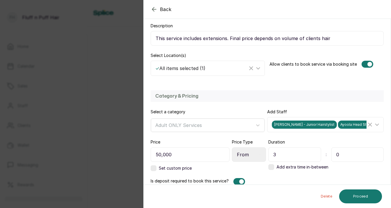
click at [256, 100] on div "Category & Pricing" at bounding box center [266, 97] width 233 height 12
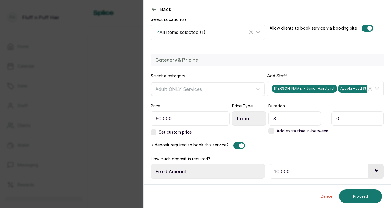
scroll to position [134, 0]
click at [353, 194] on button "Proceed" at bounding box center [360, 197] width 43 height 14
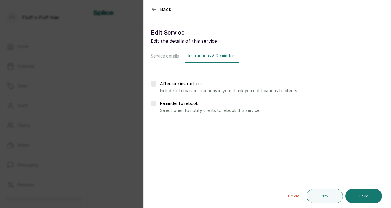
scroll to position [0, 0]
click at [353, 194] on button "Save" at bounding box center [363, 196] width 37 height 15
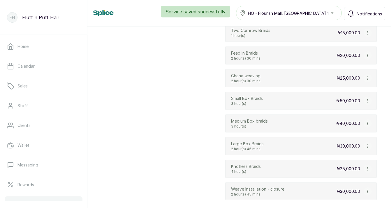
click at [366, 124] on icon "button" at bounding box center [367, 124] width 4 height 4
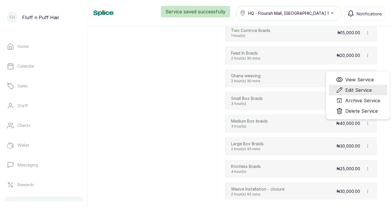
click at [354, 90] on span "Edit Service" at bounding box center [358, 90] width 26 height 7
select select "starting_at"
select select "fixed_value"
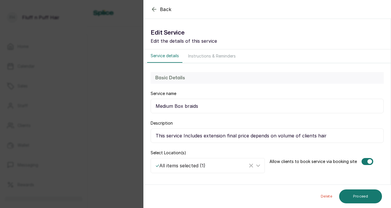
click at [224, 137] on input "This service Includes extension final price depends on volume of clients hair" at bounding box center [266, 136] width 233 height 15
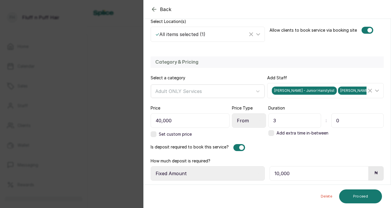
scroll to position [132, 0]
type input "This service Includes extensions. Final price depends on volume of clients hair"
click at [338, 94] on span "Maria Yeje - Salon Manager" at bounding box center [369, 90] width 62 height 8
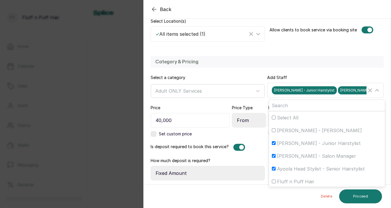
click at [275, 156] on div "Maria Yeje - Salon Manager" at bounding box center [327, 156] width 110 height 7
click at [275, 156] on input "Maria Yeje - Salon Manager" at bounding box center [274, 156] width 4 height 4
checkbox input "false"
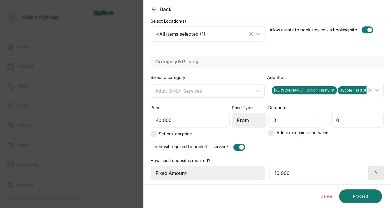
click at [265, 143] on div "Category & Pricing Select a category Adult ONLY Services Add Staff Ella Stylist…" at bounding box center [266, 118] width 247 height 136
click at [349, 195] on button "Proceed" at bounding box center [360, 197] width 43 height 14
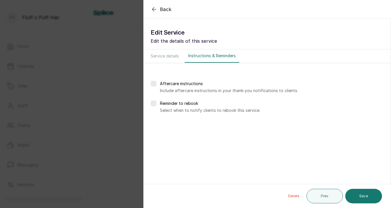
scroll to position [0, 0]
click at [349, 195] on button "Save" at bounding box center [363, 196] width 37 height 15
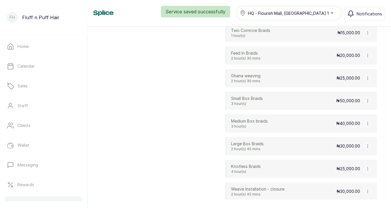
click at [370, 124] on button "button" at bounding box center [367, 124] width 8 height 8
click at [367, 146] on icon "button" at bounding box center [367, 146] width 0 height 3
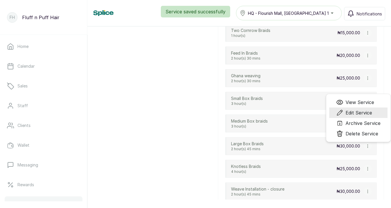
click at [355, 114] on span "Edit Service" at bounding box center [358, 112] width 26 height 7
select select "fixed"
select select "fixed_value"
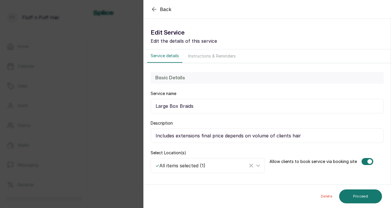
scroll to position [3, 0]
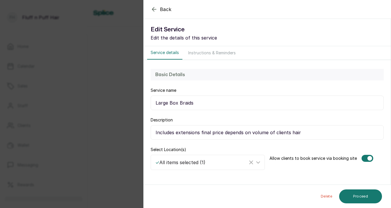
click at [201, 134] on input "Includes extensions final price depends on volume of clients hair" at bounding box center [266, 132] width 233 height 15
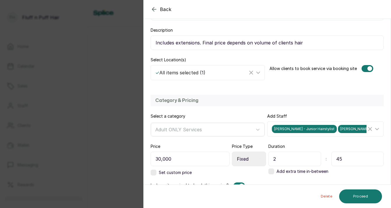
scroll to position [96, 0]
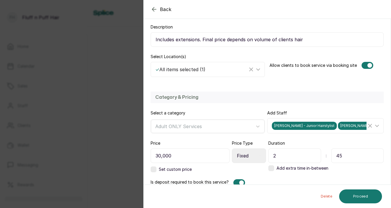
type input "Includes extensions. Final price depends on volume of clients hair"
click at [285, 130] on span "Ella Stylist - Junior Hairstylist" at bounding box center [304, 126] width 65 height 8
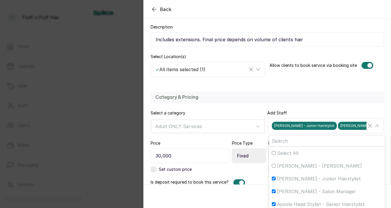
click at [274, 191] on input "Maria Yeje - Salon Manager" at bounding box center [274, 192] width 4 height 4
checkbox input "false"
click at [268, 111] on label "Add Staff" at bounding box center [277, 113] width 20 height 6
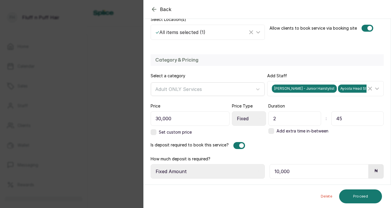
scroll to position [134, 0]
click at [357, 192] on button "Proceed" at bounding box center [360, 197] width 43 height 14
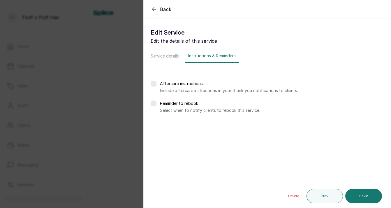
scroll to position [0, 0]
click at [357, 193] on button "Save" at bounding box center [363, 196] width 37 height 15
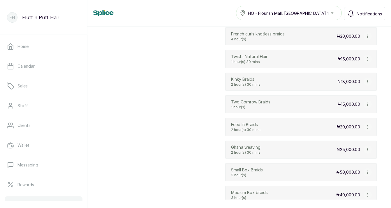
scroll to position [534, 0]
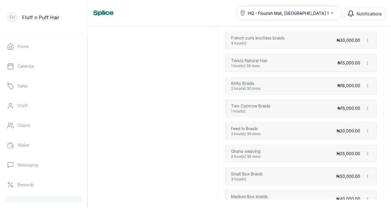
click at [366, 109] on icon "button" at bounding box center [367, 109] width 4 height 4
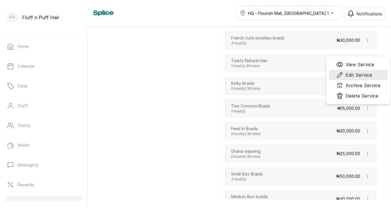
click at [358, 72] on span "Edit Service" at bounding box center [358, 75] width 26 height 7
select select "fixed"
select select "fixed_value"
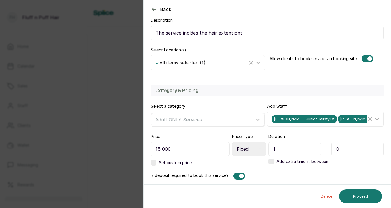
scroll to position [103, 0]
click at [324, 121] on div "Ella Stylist - Junior Hairstylist Maria Yeje - Salon Manager Ayoola Head Stylis…" at bounding box center [319, 119] width 95 height 8
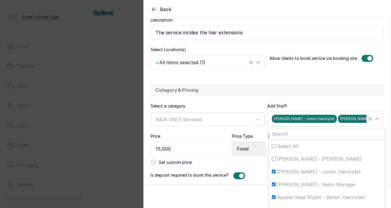
click at [276, 186] on div "Maria Yeje - Salon Manager" at bounding box center [327, 184] width 110 height 7
click at [275, 186] on input "Maria Yeje - Salon Manager" at bounding box center [274, 185] width 4 height 4
checkbox input "false"
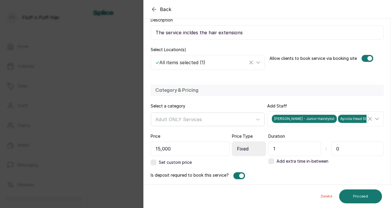
click at [269, 93] on h2 "Category & Pricing" at bounding box center [267, 90] width 224 height 7
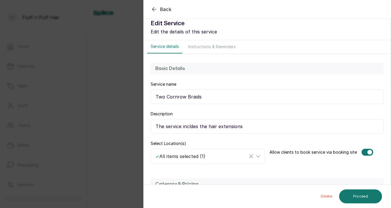
scroll to position [3, 0]
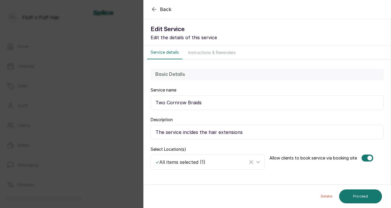
click at [190, 133] on input "The service incldes the hair extensions" at bounding box center [266, 132] width 233 height 15
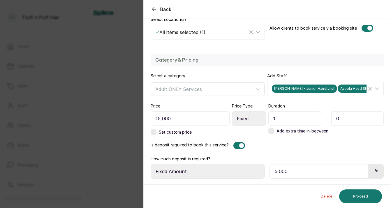
scroll to position [134, 0]
type input "The service includes the hair extensions"
click at [364, 201] on button "Proceed" at bounding box center [360, 197] width 43 height 14
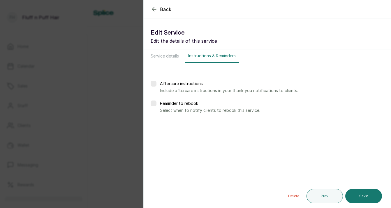
scroll to position [0, 0]
click at [362, 196] on button "Save" at bounding box center [363, 196] width 37 height 15
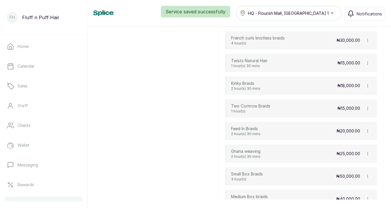
click at [368, 85] on icon "button" at bounding box center [367, 86] width 4 height 4
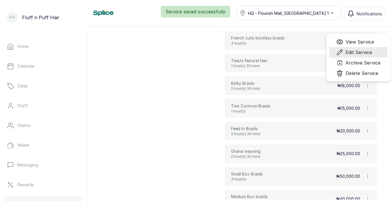
click at [361, 52] on span "Edit Service" at bounding box center [358, 52] width 26 height 7
select select "starting_at"
select select "fixed_value"
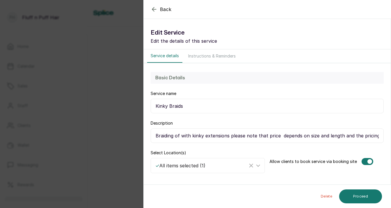
click at [180, 137] on input "Braiding of with kinky extensions please note that price depends on size and le…" at bounding box center [266, 136] width 233 height 15
click at [216, 137] on input "Braids with kinky extensions please note that price depends on size and length …" at bounding box center [266, 136] width 233 height 15
click at [272, 135] on input "Braids with kinky extensions. Please note that price depends on size and length…" at bounding box center [266, 136] width 233 height 15
type input "Braids with kinky extensions. Please note that price depends on size and length…"
click at [275, 146] on div "Basic Details Service name Kinky Braids Description Braids with kinky extension…" at bounding box center [266, 122] width 247 height 119
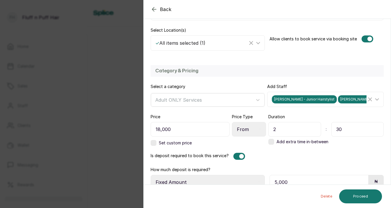
scroll to position [134, 0]
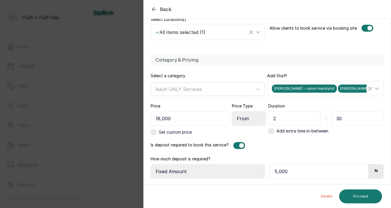
click at [338, 88] on span "Maria Yeje - Salon Manager" at bounding box center [369, 89] width 62 height 8
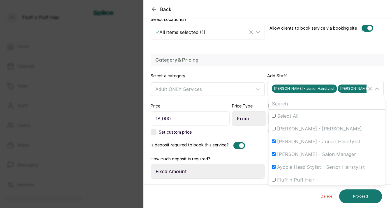
click at [273, 153] on input "Maria Yeje - Salon Manager" at bounding box center [274, 155] width 4 height 4
checkbox input "false"
click at [261, 101] on div "Category & Pricing Select a category Adult ONLY Services Add Staff Ella Stylist…" at bounding box center [266, 117] width 247 height 136
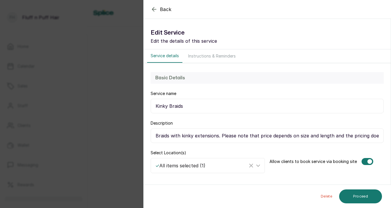
scroll to position [0, 0]
click at [368, 194] on button "Proceed" at bounding box center [360, 197] width 43 height 14
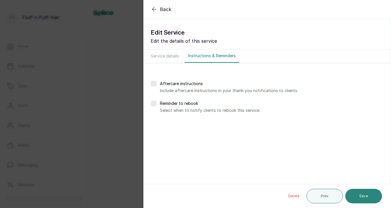
click at [368, 194] on button "Save" at bounding box center [363, 196] width 37 height 15
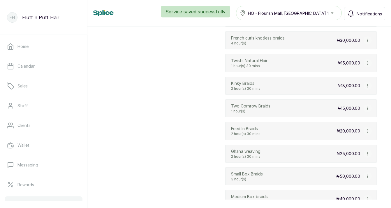
click at [369, 61] on button "button" at bounding box center [367, 63] width 8 height 8
click at [363, 84] on span "Edit Service" at bounding box center [358, 86] width 26 height 7
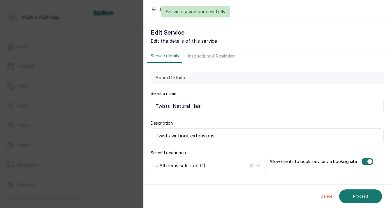
select select "starting_at"
select select "fixed_value"
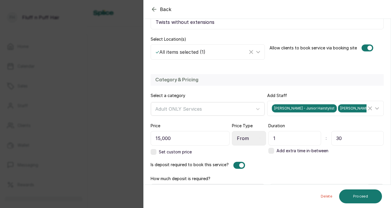
scroll to position [114, 0]
click at [338, 110] on span "Maria Yeje - Salon Manager" at bounding box center [369, 108] width 62 height 8
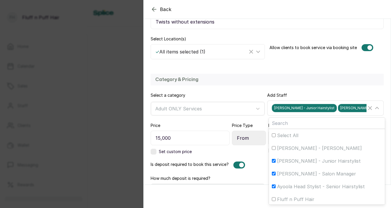
click at [272, 175] on input "Maria Yeje - Salon Manager" at bounding box center [274, 174] width 4 height 4
checkbox input "false"
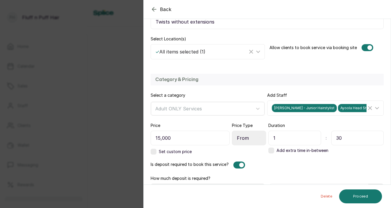
click at [263, 95] on div "Select a category Adult ONLY Services" at bounding box center [207, 104] width 114 height 23
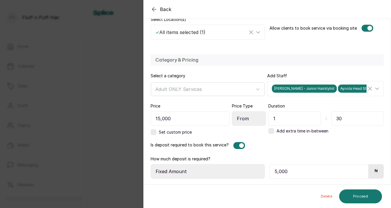
scroll to position [134, 0]
click at [347, 195] on button "Proceed" at bounding box center [360, 197] width 43 height 14
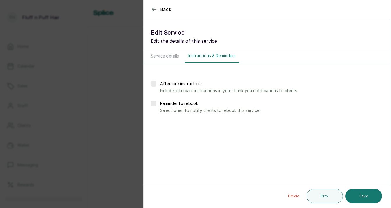
scroll to position [0, 0]
click at [362, 195] on button "Save" at bounding box center [363, 196] width 37 height 15
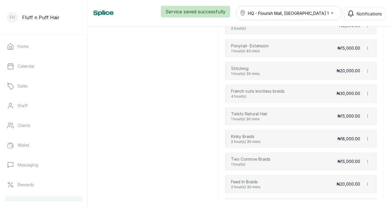
scroll to position [474, 0]
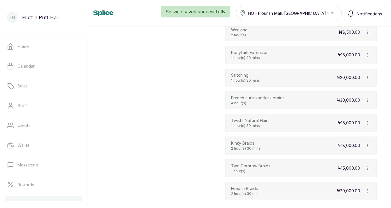
click at [368, 101] on icon "button" at bounding box center [367, 100] width 4 height 4
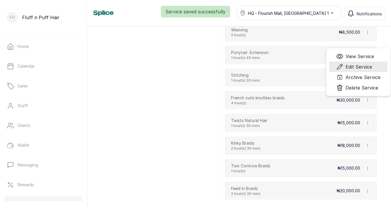
click at [363, 66] on span "Edit Service" at bounding box center [358, 66] width 26 height 7
select select "starting_at"
select select "fixed_value"
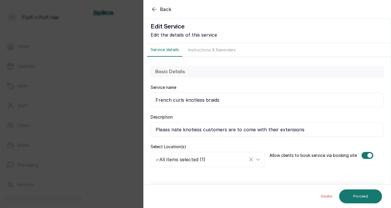
scroll to position [5, 0]
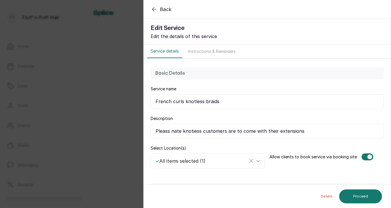
click at [179, 133] on input "Pleass nate knotiess customers are to come with their extensions" at bounding box center [266, 131] width 233 height 15
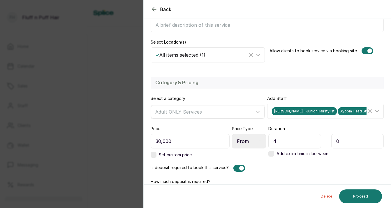
scroll to position [121, 0]
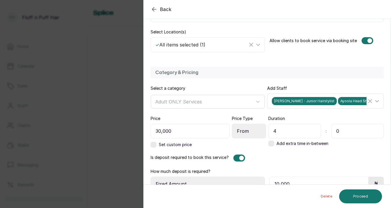
click at [325, 105] on div "Ella Stylist - Junior Hairstylist Ayoola Head Stylist - Senior Hairstylist" at bounding box center [326, 101] width 114 height 11
click at [314, 92] on div "Add Staff Ella Stylist - Junior Hairstylist Ayoola Head Stylist - Senior Hairst…" at bounding box center [325, 97] width 116 height 23
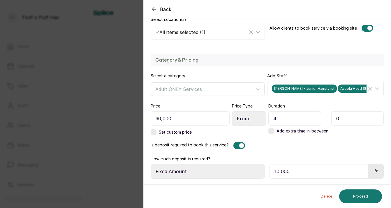
scroll to position [134, 0]
click at [320, 174] on input "10,000" at bounding box center [318, 171] width 99 height 15
type input "5,000"
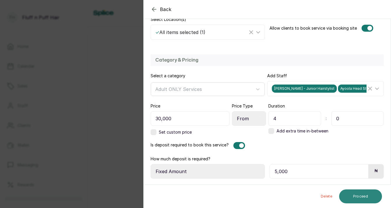
click at [351, 197] on button "Proceed" at bounding box center [360, 197] width 43 height 14
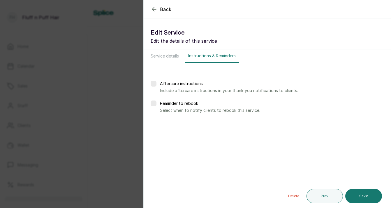
click at [351, 196] on button "Save" at bounding box center [363, 196] width 37 height 15
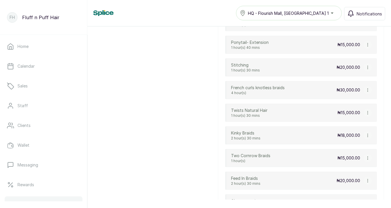
scroll to position [482, 0]
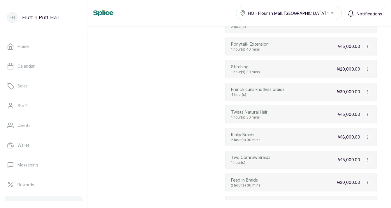
click at [366, 44] on button "button" at bounding box center [367, 46] width 8 height 8
click at [361, 69] on span "Edit Service" at bounding box center [358, 69] width 26 height 7
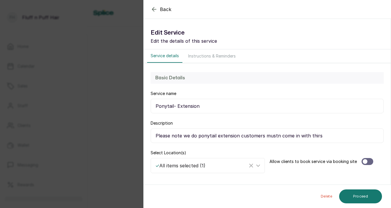
select select "starting_at"
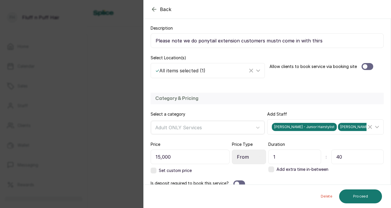
scroll to position [97, 0]
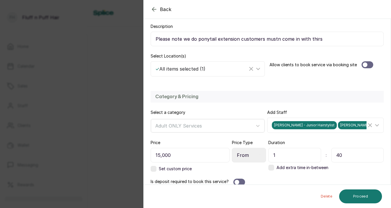
click at [299, 133] on div "Category & Pricing Select a category Adult ONLY Services Add Staff Ella Stylist…" at bounding box center [266, 138] width 247 height 107
click at [295, 127] on span "Ella Stylist - Junior Hairstylist" at bounding box center [304, 125] width 65 height 8
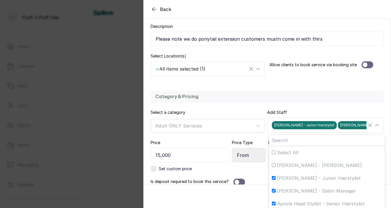
click at [274, 193] on div "Maria Yeje - Salon Manager" at bounding box center [327, 191] width 110 height 7
click at [274, 193] on input "Maria Yeje - Salon Manager" at bounding box center [274, 191] width 4 height 4
checkbox input "false"
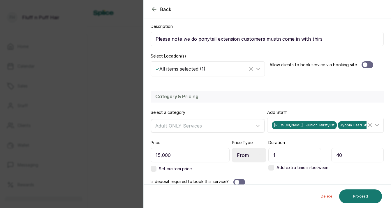
click at [233, 182] on div at bounding box center [239, 182] width 12 height 7
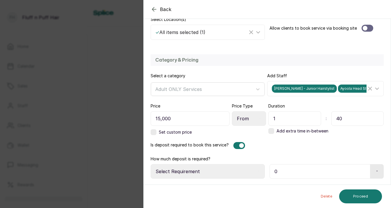
scroll to position [134, 0]
click at [279, 171] on input "0" at bounding box center [319, 171] width 101 height 15
type input "5,000"
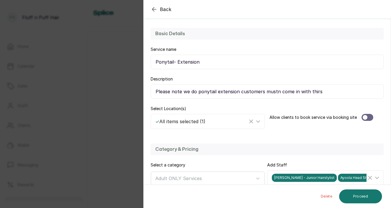
scroll to position [42, 0]
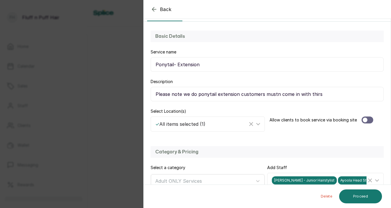
click at [196, 95] on input "Please note we do ponytail extension customers mustn come in with thirs" at bounding box center [266, 94] width 233 height 15
click at [259, 95] on input "Please note we do not have ponytail extension customers mustn come in with thirs" at bounding box center [266, 94] width 233 height 15
click at [316, 95] on input "Please note we do not have ponytail extension in store Customers mustn come in …" at bounding box center [266, 94] width 233 height 15
click at [356, 95] on input "Please note we do not have ponytail extension in store Customers must come in w…" at bounding box center [266, 94] width 233 height 15
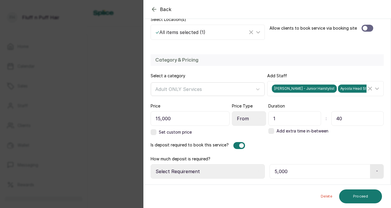
scroll to position [134, 0]
type input "Please note we do not have ponytail extension in store Customers must come in w…"
click at [365, 189] on div "Delete Proceed" at bounding box center [266, 196] width 247 height 23
click at [366, 193] on button "Proceed" at bounding box center [360, 197] width 43 height 14
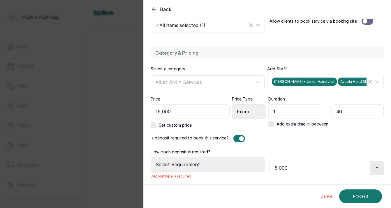
scroll to position [141, 0]
select select "fixed_value"
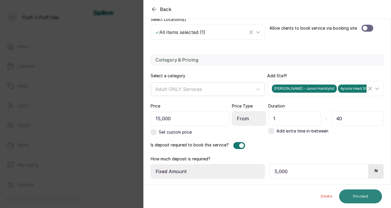
click at [358, 196] on button "Proceed" at bounding box center [360, 197] width 43 height 14
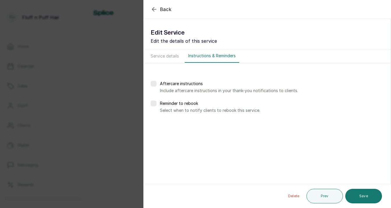
scroll to position [0, 0]
click at [358, 196] on button "Save" at bounding box center [363, 196] width 37 height 15
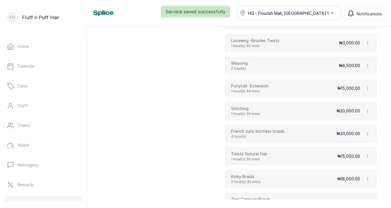
scroll to position [440, 0]
click at [366, 67] on icon "button" at bounding box center [367, 66] width 4 height 4
click at [358, 88] on span "Edit Service" at bounding box center [358, 89] width 26 height 7
select select "starting_at"
select select "fixed_value"
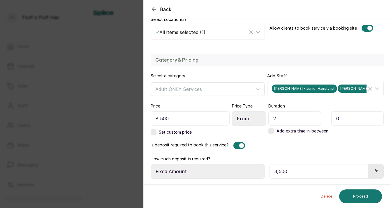
scroll to position [134, 0]
click at [341, 85] on span "Maria Yeje - Salon Manager" at bounding box center [369, 89] width 62 height 8
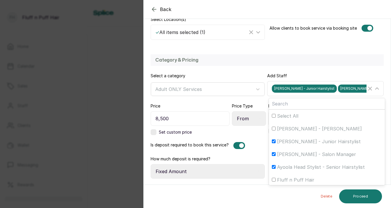
click at [274, 154] on input "Maria Yeje - Salon Manager" at bounding box center [274, 155] width 4 height 4
checkbox input "false"
click at [356, 205] on div "Delete Proceed" at bounding box center [266, 196] width 247 height 23
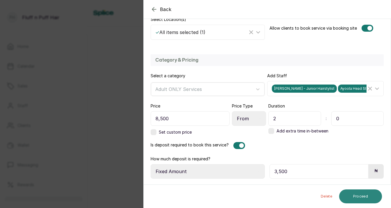
click at [356, 199] on button "Proceed" at bounding box center [360, 197] width 43 height 14
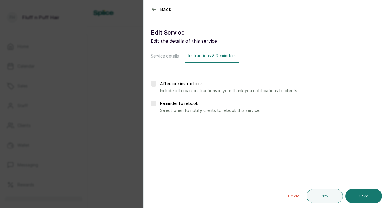
scroll to position [0, 0]
click at [356, 199] on button "Save" at bounding box center [363, 196] width 37 height 15
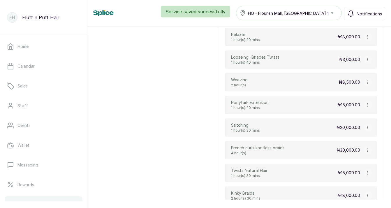
scroll to position [395, 0]
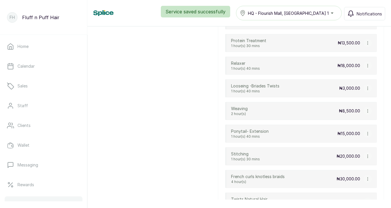
click at [365, 89] on icon "button" at bounding box center [367, 88] width 4 height 4
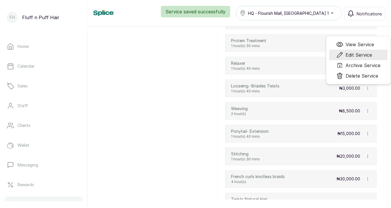
click at [359, 53] on span "Edit Service" at bounding box center [358, 55] width 26 height 7
select select "fixed"
select select "fixed_value"
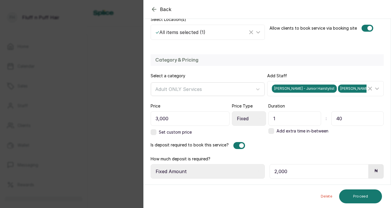
scroll to position [134, 0]
click at [206, 122] on input "3,000" at bounding box center [189, 118] width 79 height 15
type input "3,500"
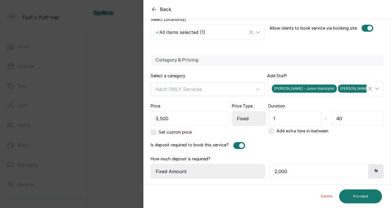
select select "starting_at"
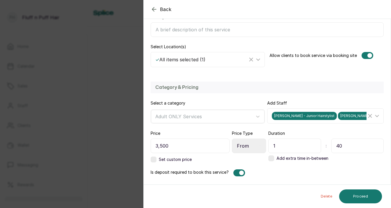
scroll to position [70, 0]
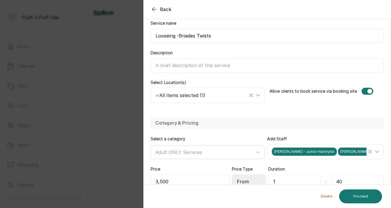
click at [248, 67] on input "Description" at bounding box center [266, 65] width 233 height 15
type input "P"
click at [198, 36] on input "Looseing -Briades Twists" at bounding box center [266, 36] width 233 height 15
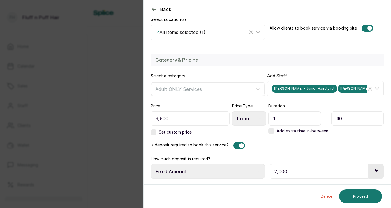
scroll to position [134, 0]
type input "Looseing -braids, twists"
click at [367, 203] on button "Proceed" at bounding box center [360, 197] width 43 height 14
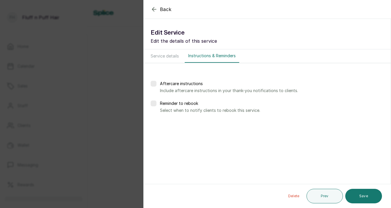
click at [367, 202] on button "Save" at bounding box center [363, 196] width 37 height 15
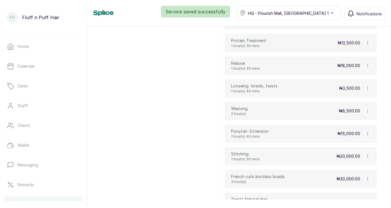
click at [368, 65] on icon "button" at bounding box center [367, 66] width 4 height 4
click at [364, 88] on span "Edit Service" at bounding box center [358, 88] width 26 height 7
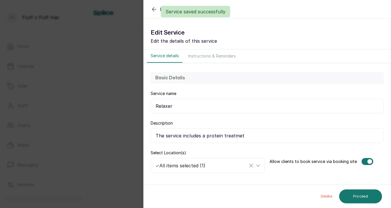
select select "fixed"
select select "fixed_value"
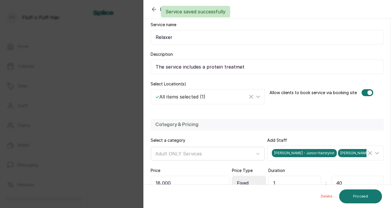
scroll to position [89, 0]
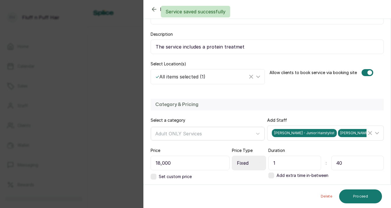
click at [316, 140] on div "Ella Stylist - Junior Hairstylist Maria Yeje - Salon Manager Ayoola Head Stylis…" at bounding box center [325, 133] width 116 height 15
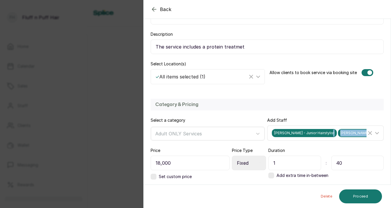
click at [303, 137] on div "Ella Stylist - Junior Hairstylist Maria Yeje - Salon Manager Ayoola Head Stylis…" at bounding box center [326, 133] width 114 height 11
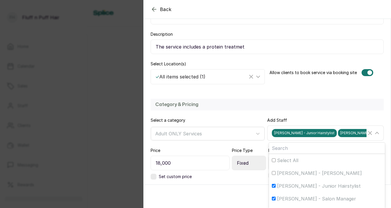
click at [272, 187] on input "Ella Stylist - Junior Hairstylist" at bounding box center [274, 186] width 4 height 4
checkbox input "false"
click at [274, 198] on input "Maria Yeje - Salon Manager" at bounding box center [274, 198] width 4 height 4
checkbox input "false"
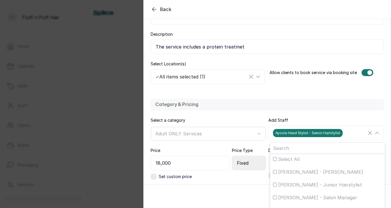
click at [293, 114] on div "Category & Pricing Select a category Adult ONLY Services Add Staff Ayoola Head …" at bounding box center [266, 161] width 247 height 136
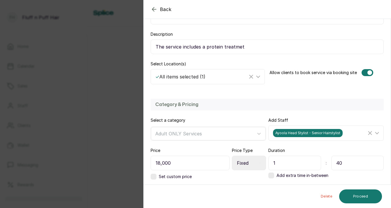
click at [248, 52] on input "The service includes a protein treatmet" at bounding box center [266, 47] width 233 height 15
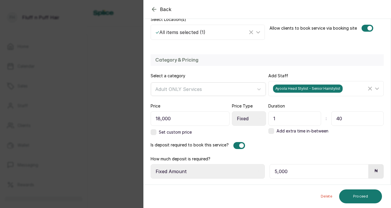
scroll to position [134, 0]
click at [352, 192] on button "Proceed" at bounding box center [360, 197] width 43 height 14
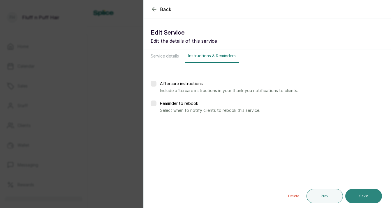
click at [352, 192] on button "Save" at bounding box center [363, 196] width 37 height 15
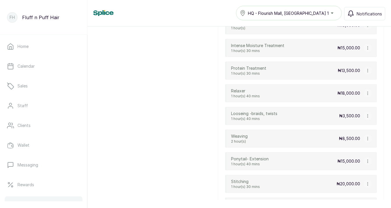
scroll to position [366, 0]
click at [367, 75] on button "button" at bounding box center [367, 72] width 8 height 8
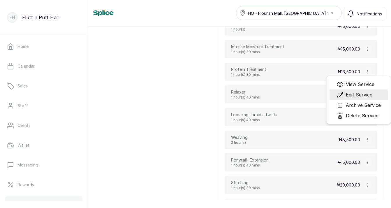
click at [359, 92] on span "Edit Service" at bounding box center [358, 94] width 26 height 7
select select "fixed"
select select "fixed_value"
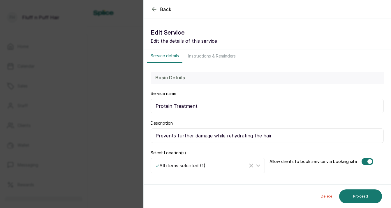
click at [248, 136] on input "Prevents further damage while rehydrating the hair" at bounding box center [266, 136] width 233 height 15
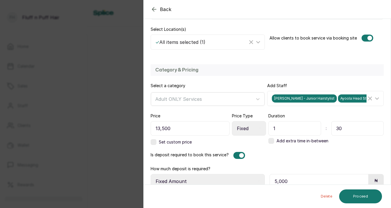
scroll to position [124, 0]
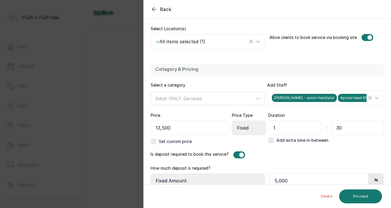
type input "Prevents further damage while strengthening the hair"
click at [324, 104] on div "Ella Stylist - Junior Hairstylist Ayoola Head Stylist - Senior Hairstylist" at bounding box center [325, 98] width 116 height 15
click at [320, 100] on span "Ella Stylist - Junior Hairstylist" at bounding box center [304, 98] width 65 height 8
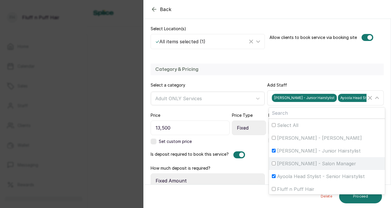
click at [273, 164] on input "Maria Yeje - Salon Manager" at bounding box center [274, 164] width 4 height 4
checkbox input "true"
click at [266, 87] on div "Select a category Adult ONLY Services Add Staff Ella Stylist - Junior Hairstyli…" at bounding box center [266, 93] width 233 height 23
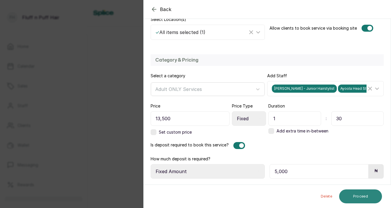
scroll to position [134, 0]
click at [359, 202] on button "Proceed" at bounding box center [360, 197] width 43 height 14
select select "weeks"
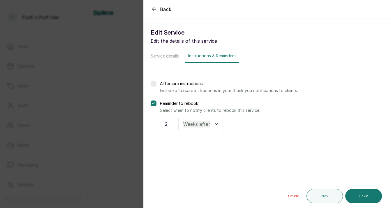
scroll to position [0, 0]
click at [359, 200] on button "Save" at bounding box center [363, 196] width 37 height 15
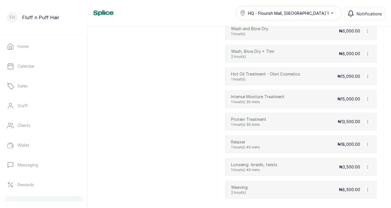
scroll to position [311, 0]
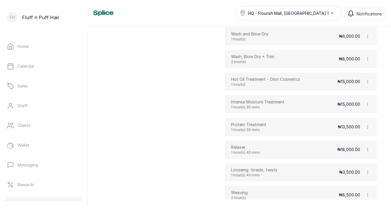
click at [367, 105] on icon "button" at bounding box center [367, 104] width 4 height 4
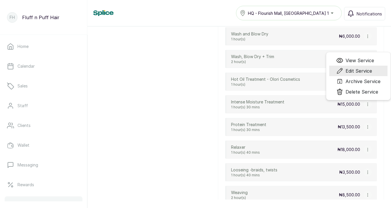
click at [355, 72] on span "Edit Service" at bounding box center [358, 71] width 26 height 7
select select "fixed"
select select "fixed_value"
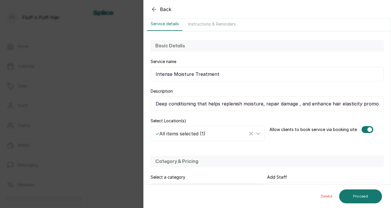
scroll to position [33, 0]
click at [294, 104] on input "Deep conditioning that helps replenish moisture, repair damage , and enhance ha…" at bounding box center [266, 103] width 233 height 15
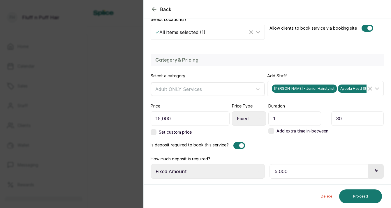
scroll to position [134, 0]
type input "Deep conditioning that helps replenish moisture, repair damage, and enhance hai…"
click at [338, 89] on span "Ayoola Head Stylist - Senior Hairstylist" at bounding box center [373, 89] width 70 height 8
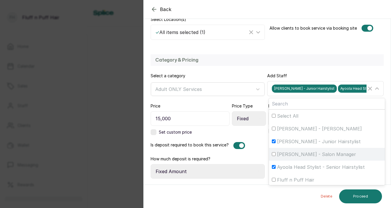
click at [273, 153] on input "Maria Yeje - Salon Manager" at bounding box center [274, 155] width 4 height 4
checkbox input "true"
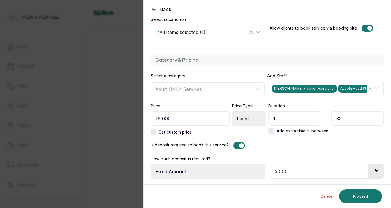
click at [260, 78] on div "Select a category Adult ONLY Services" at bounding box center [207, 84] width 114 height 23
click at [360, 192] on button "Proceed" at bounding box center [360, 197] width 43 height 14
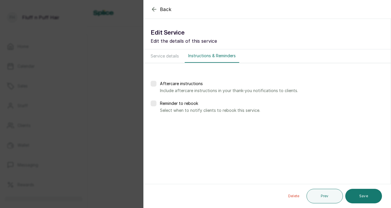
click at [153, 104] on label at bounding box center [153, 104] width 6 height 6
click at [164, 126] on div at bounding box center [168, 124] width 16 height 15
click at [169, 123] on input "text" at bounding box center [168, 124] width 6 height 7
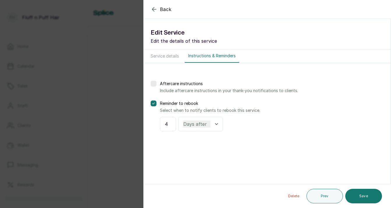
type input "4"
select select "weeks"
click at [364, 193] on button "Save" at bounding box center [363, 196] width 37 height 15
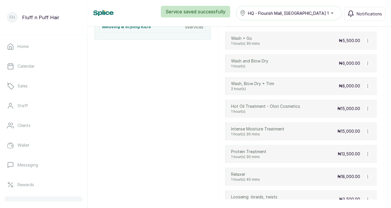
click at [364, 134] on div "₦15,000.00 View Service Edit Service Archive Service Delete Service" at bounding box center [354, 131] width 34 height 8
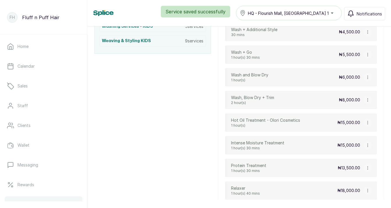
scroll to position [268, 0]
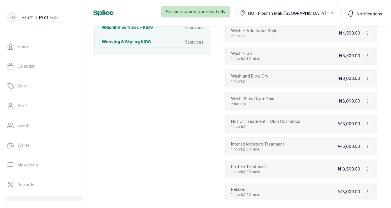
click at [367, 123] on icon "button" at bounding box center [367, 124] width 4 height 4
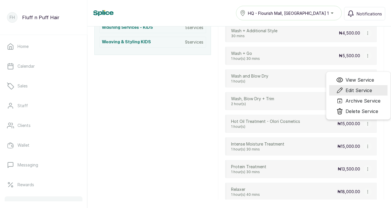
click at [355, 92] on span "Edit Service" at bounding box center [358, 90] width 26 height 7
select select "fixed"
select select "fixed_value"
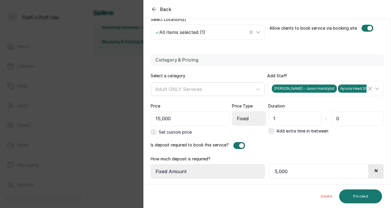
scroll to position [130, 0]
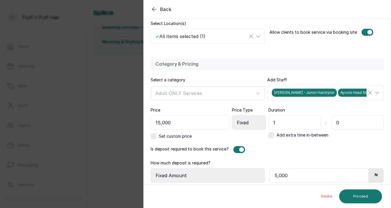
click at [324, 96] on div "Ella Stylist - Junior Hairstylist Ayoola Head Stylist - Senior Hairstylist" at bounding box center [319, 93] width 95 height 8
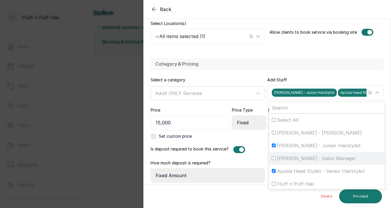
click at [273, 160] on input "Maria Yeje - Salon Manager" at bounding box center [274, 159] width 4 height 4
checkbox input "true"
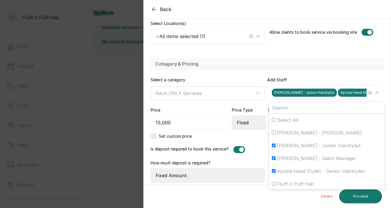
click at [255, 150] on div "Is deposit required to book this service?" at bounding box center [266, 149] width 233 height 7
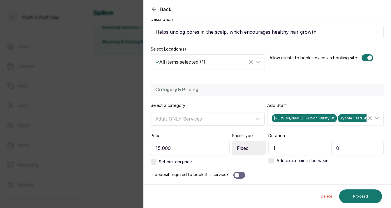
scroll to position [104, 0]
click at [244, 173] on div at bounding box center [239, 175] width 12 height 7
select select "fixed_value"
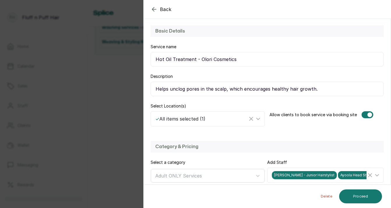
scroll to position [46, 0]
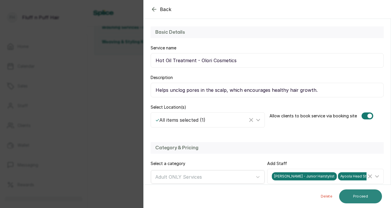
click at [359, 197] on button "Proceed" at bounding box center [360, 197] width 43 height 14
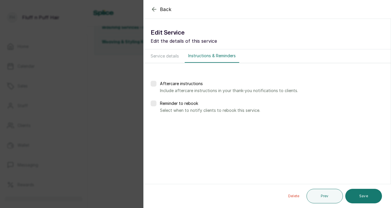
scroll to position [0, 0]
click at [156, 104] on label at bounding box center [153, 104] width 6 height 6
click at [170, 123] on input "text" at bounding box center [168, 124] width 6 height 7
type input "4"
select select "weeks"
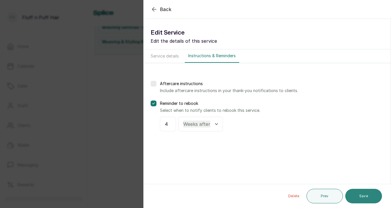
click at [357, 198] on button "Save" at bounding box center [363, 196] width 37 height 15
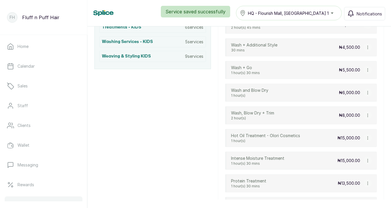
scroll to position [252, 0]
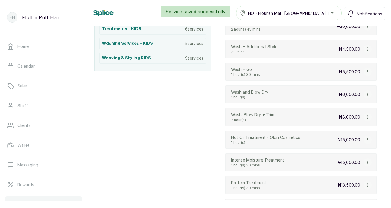
click at [367, 114] on button "button" at bounding box center [367, 117] width 8 height 8
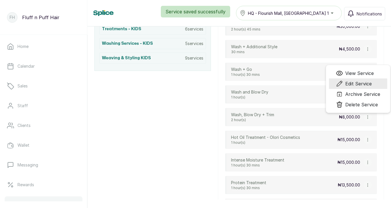
click at [354, 83] on span "Edit Service" at bounding box center [358, 83] width 26 height 7
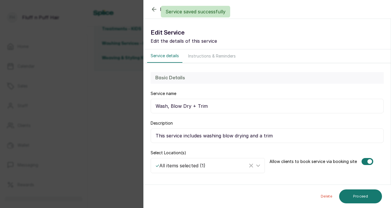
select select "fixed"
select select "fixed_value"
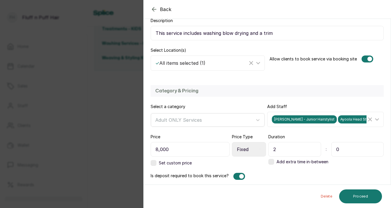
scroll to position [104, 0]
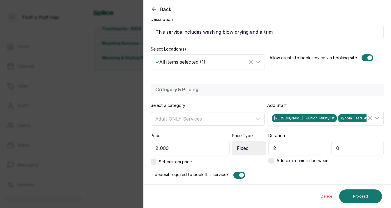
click at [338, 118] on span "Ayoola Head Stylist - Senior Hairstylist" at bounding box center [373, 118] width 70 height 8
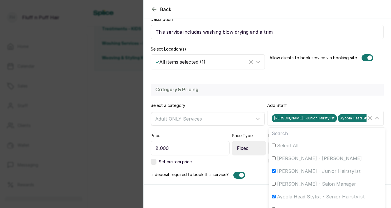
click at [263, 98] on div "Category & Pricing Select a category Adult ONLY Services Add Staff Ella Stylist…" at bounding box center [266, 146] width 247 height 136
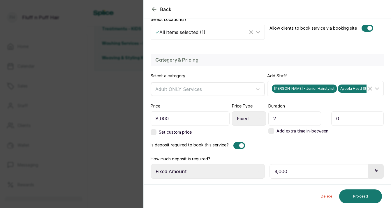
scroll to position [134, 0]
click at [309, 171] on input "4,000" at bounding box center [318, 171] width 99 height 15
type input "3,500"
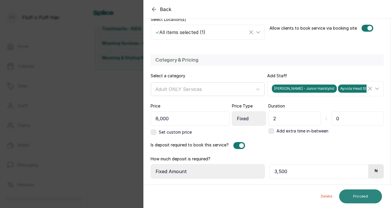
click at [366, 195] on button "Proceed" at bounding box center [360, 197] width 43 height 14
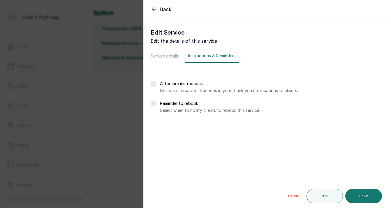
scroll to position [0, 0]
click at [361, 196] on button "Save" at bounding box center [363, 196] width 37 height 15
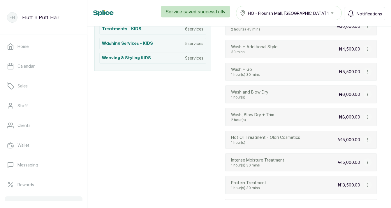
click at [367, 93] on icon "button" at bounding box center [367, 94] width 0 height 3
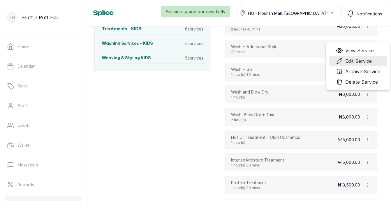
click at [358, 61] on span "Edit Service" at bounding box center [358, 61] width 26 height 7
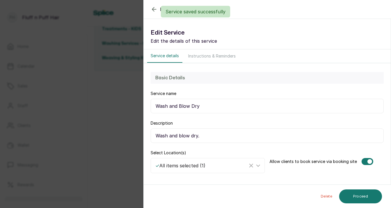
select select "fixed"
select select "fixed_value"
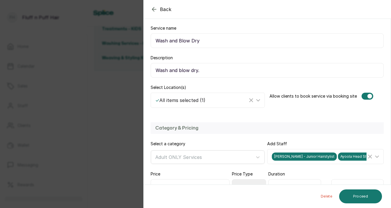
scroll to position [97, 0]
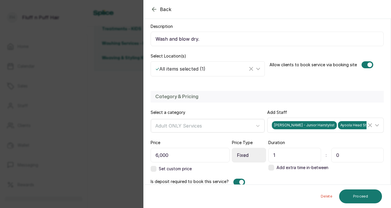
click at [322, 130] on div "Ella Stylist - Junior Hairstylist Ayoola Head Stylist - Senior Hairstylist" at bounding box center [326, 125] width 114 height 11
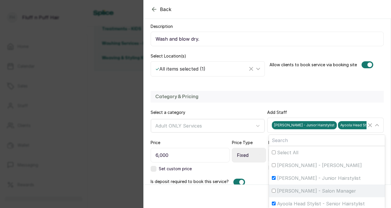
click at [275, 190] on input "Maria Yeje - Salon Manager" at bounding box center [274, 191] width 4 height 4
checkbox input "true"
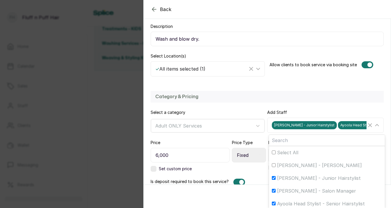
click at [304, 84] on div "Basic Details Service name Wash and Blow Dry Description Wash and blow dry. Sel…" at bounding box center [266, 26] width 247 height 119
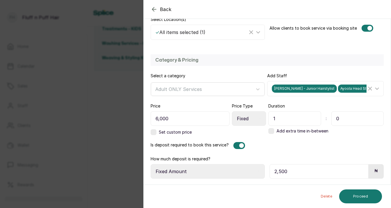
scroll to position [134, 0]
click at [307, 175] on input "2,500" at bounding box center [318, 171] width 99 height 15
click at [241, 147] on div at bounding box center [241, 145] width 5 height 5
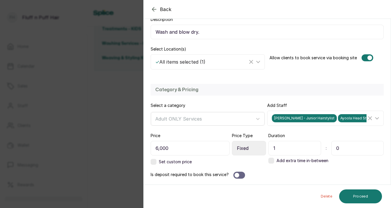
scroll to position [104, 0]
click at [363, 197] on button "Proceed" at bounding box center [360, 197] width 43 height 14
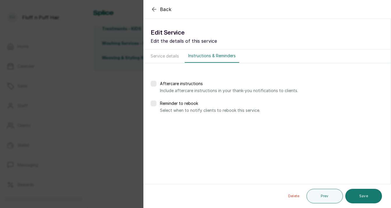
scroll to position [0, 0]
click at [363, 197] on button "Save" at bounding box center [363, 196] width 37 height 15
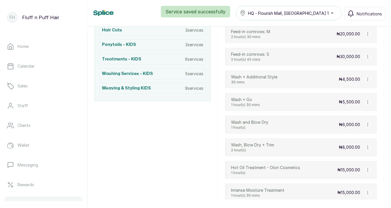
scroll to position [220, 0]
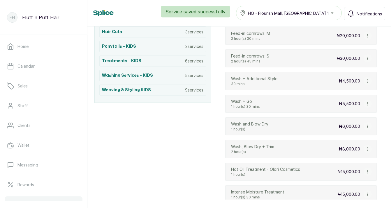
click at [367, 105] on icon "button" at bounding box center [367, 103] width 0 height 3
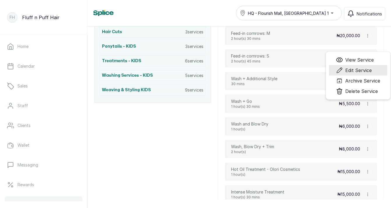
click at [354, 73] on span "Edit Service" at bounding box center [358, 70] width 26 height 7
select select "fixed"
select select "fixed_value"
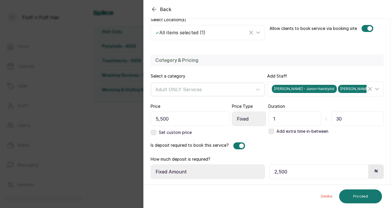
scroll to position [134, 0]
click at [240, 147] on div at bounding box center [241, 145] width 5 height 5
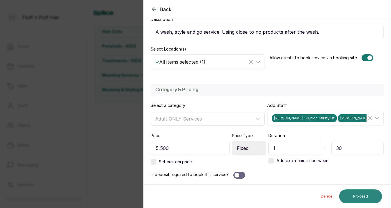
click at [357, 198] on button "Proceed" at bounding box center [360, 197] width 43 height 14
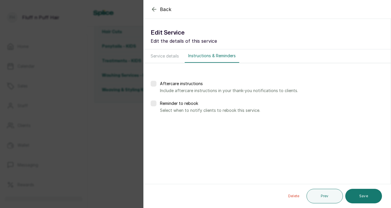
scroll to position [0, 0]
click at [357, 199] on button "Save" at bounding box center [363, 196] width 37 height 15
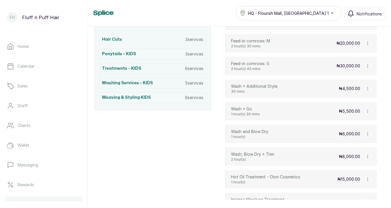
scroll to position [212, 0]
click at [367, 91] on icon "button" at bounding box center [367, 89] width 0 height 3
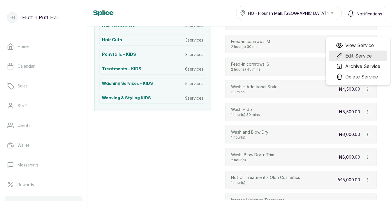
click at [356, 58] on span "Edit Service" at bounding box center [358, 55] width 26 height 7
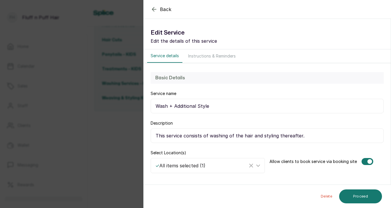
select select "fixed"
select select "fixed_value"
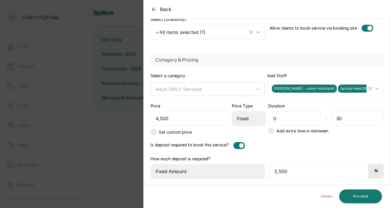
scroll to position [134, 0]
click at [239, 144] on div at bounding box center [241, 145] width 5 height 5
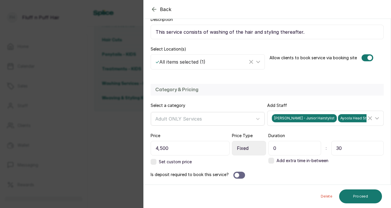
click at [338, 121] on span "Ayoola Head Stylist - Senior Hairstylist" at bounding box center [373, 118] width 70 height 8
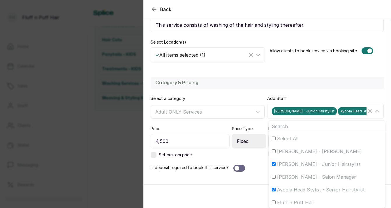
scroll to position [111, 0]
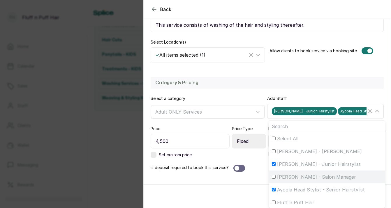
click at [274, 177] on input "Maria Yeje - Salon Manager" at bounding box center [274, 177] width 4 height 4
checkbox input "true"
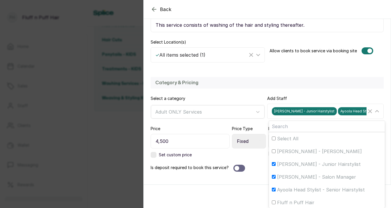
scroll to position [104, 0]
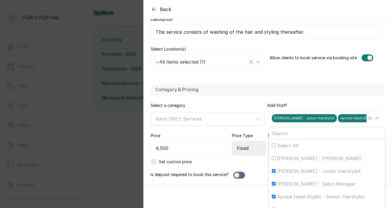
click at [270, 87] on div "Category & Pricing" at bounding box center [266, 90] width 233 height 12
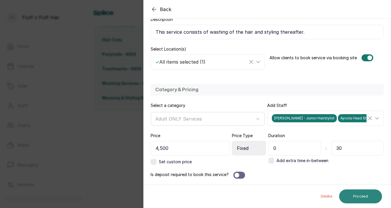
click at [361, 195] on button "Proceed" at bounding box center [360, 197] width 43 height 14
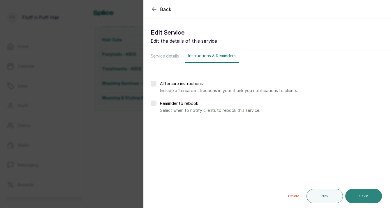
click at [362, 196] on button "Save" at bounding box center [363, 196] width 37 height 15
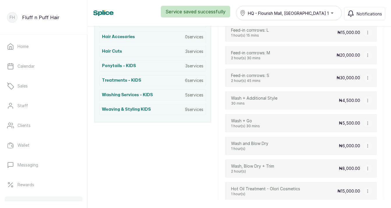
scroll to position [199, 0]
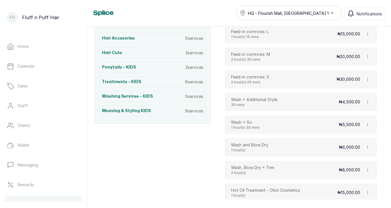
click at [366, 79] on icon "button" at bounding box center [367, 79] width 4 height 4
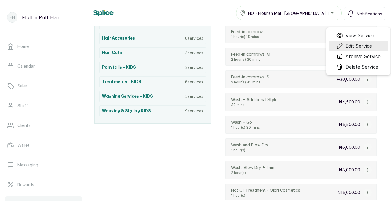
click at [364, 47] on span "Edit Service" at bounding box center [358, 45] width 26 height 7
select select "starting_at"
select select "fixed_value"
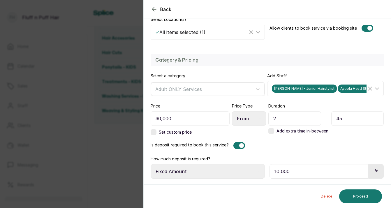
scroll to position [134, 0]
click at [361, 198] on button "Proceed" at bounding box center [360, 197] width 43 height 14
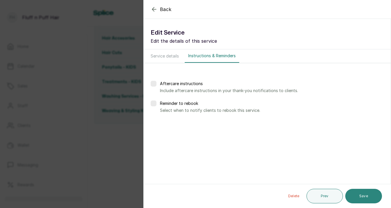
click at [361, 199] on button "Save" at bounding box center [363, 196] width 37 height 15
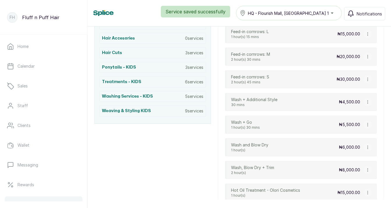
click at [368, 79] on icon "button" at bounding box center [367, 79] width 4 height 4
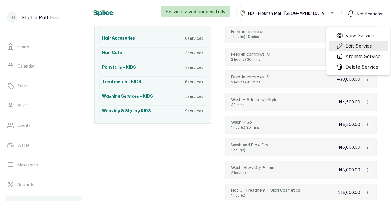
click at [362, 48] on span "Edit Service" at bounding box center [358, 45] width 26 height 7
select select "starting_at"
select select "fixed_value"
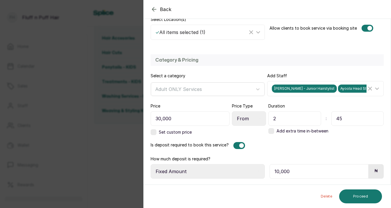
scroll to position [134, 0]
click at [286, 172] on input "10,000" at bounding box center [318, 171] width 99 height 15
type input "5,000"
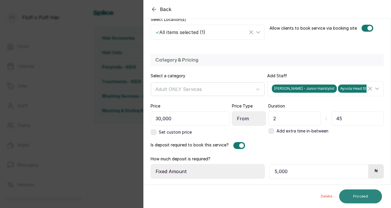
click at [357, 201] on button "Proceed" at bounding box center [360, 197] width 43 height 14
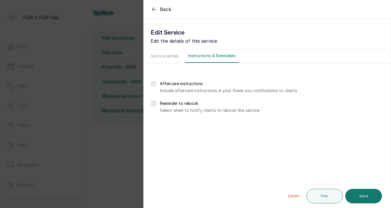
scroll to position [0, 0]
click at [360, 198] on button "Save" at bounding box center [363, 196] width 37 height 15
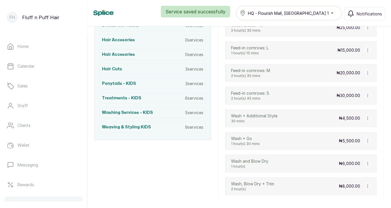
scroll to position [177, 0]
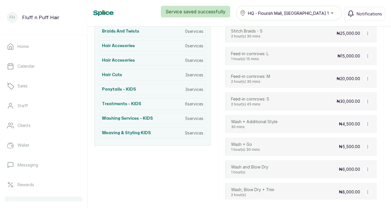
click at [368, 80] on icon "button" at bounding box center [367, 79] width 4 height 4
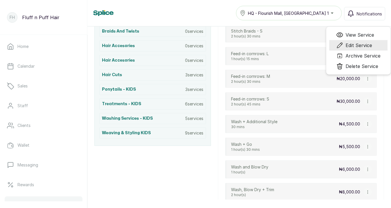
click at [363, 45] on span "Edit Service" at bounding box center [358, 45] width 26 height 7
select select "fixed"
select select "fixed_value"
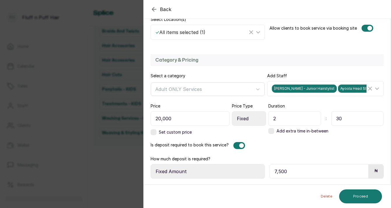
scroll to position [134, 0]
click at [298, 172] on input "7,500" at bounding box center [318, 171] width 99 height 15
type input "5,000"
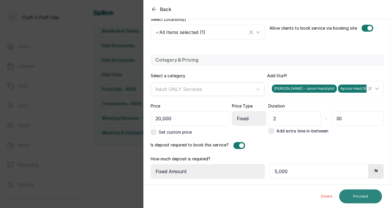
click at [359, 198] on button "Proceed" at bounding box center [360, 197] width 43 height 14
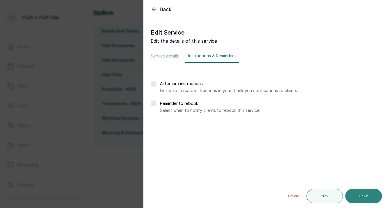
click at [359, 198] on button "Save" at bounding box center [363, 196] width 37 height 15
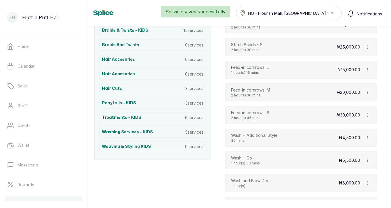
scroll to position [137, 0]
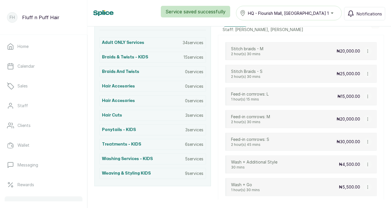
click at [367, 95] on icon "button" at bounding box center [367, 96] width 0 height 3
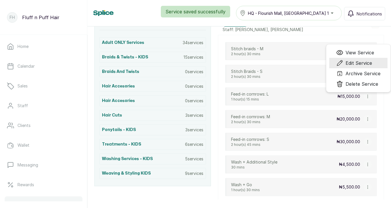
click at [364, 62] on span "Edit Service" at bounding box center [358, 63] width 26 height 7
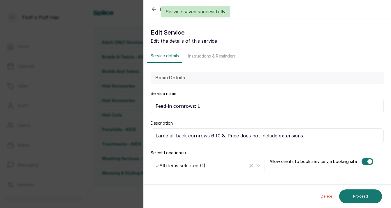
select select "fixed"
select select "fixed_value"
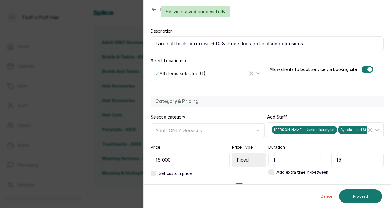
scroll to position [134, 0]
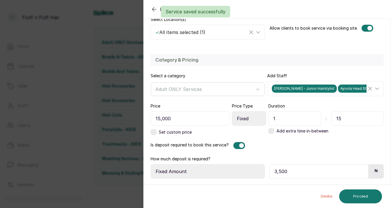
click at [318, 169] on input "3,500" at bounding box center [318, 171] width 99 height 15
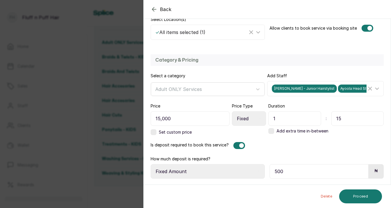
type input "5,000"
click at [358, 199] on button "Proceed" at bounding box center [360, 197] width 43 height 14
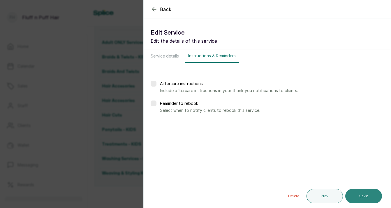
click at [358, 199] on button "Save" at bounding box center [363, 196] width 37 height 15
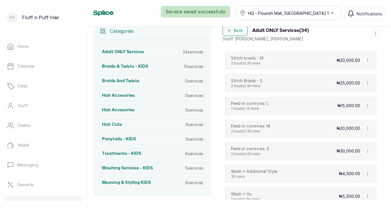
scroll to position [120, 0]
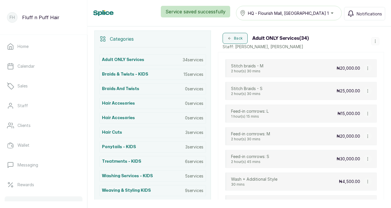
click at [368, 91] on icon "button" at bounding box center [367, 91] width 4 height 4
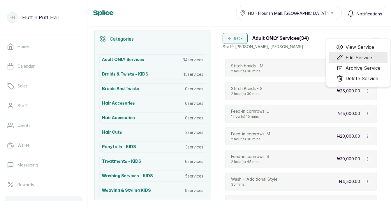
click at [362, 58] on span "Edit Service" at bounding box center [358, 57] width 26 height 7
select select "fixed"
select select "fixed_value"
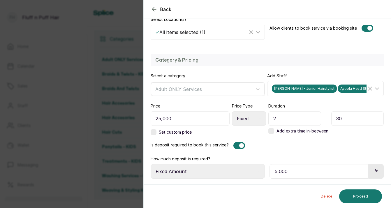
scroll to position [134, 0]
click at [345, 197] on button "Proceed" at bounding box center [360, 197] width 43 height 14
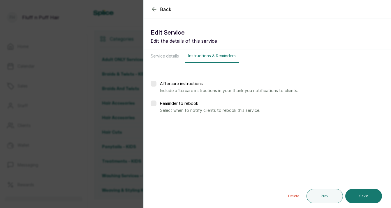
scroll to position [0, 0]
click at [354, 194] on button "Save" at bounding box center [363, 196] width 37 height 15
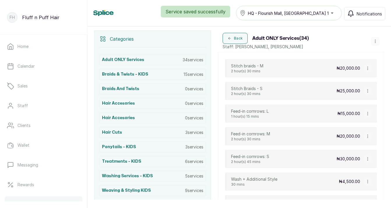
click at [368, 68] on icon "button" at bounding box center [367, 68] width 4 height 4
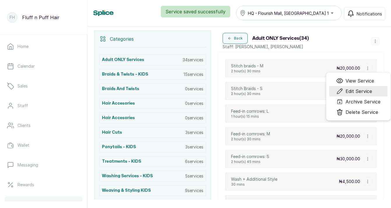
click at [354, 93] on span "Edit Service" at bounding box center [358, 91] width 26 height 7
select select "fixed"
select select "fixed_value"
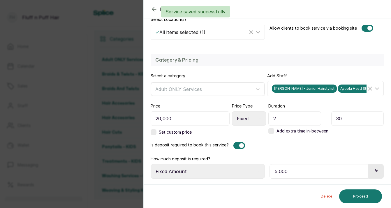
scroll to position [134, 0]
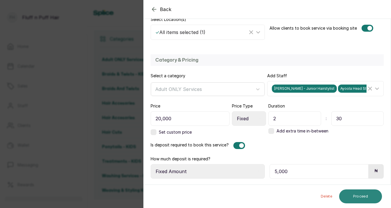
click at [362, 200] on button "Proceed" at bounding box center [360, 197] width 43 height 14
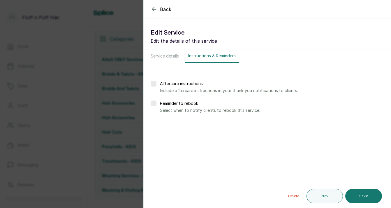
scroll to position [0, 0]
click at [362, 200] on button "Save" at bounding box center [363, 196] width 37 height 15
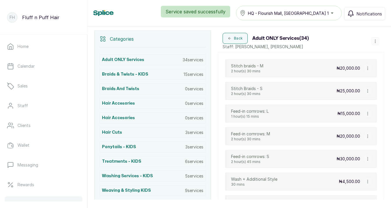
click at [126, 36] on p "Categories" at bounding box center [122, 39] width 24 height 7
click at [243, 35] on button "Back" at bounding box center [234, 38] width 25 height 11
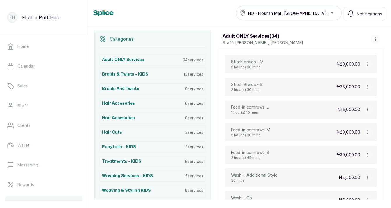
scroll to position [124, 0]
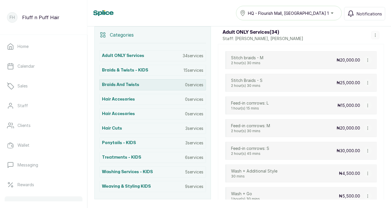
click at [172, 85] on div "Braids and Twists 0 services" at bounding box center [152, 84] width 107 height 11
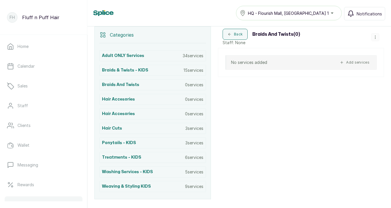
click at [378, 37] on button "button" at bounding box center [375, 37] width 8 height 8
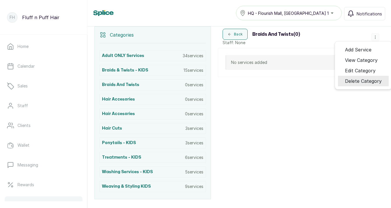
click at [359, 81] on span "Delete Category" at bounding box center [363, 81] width 37 height 7
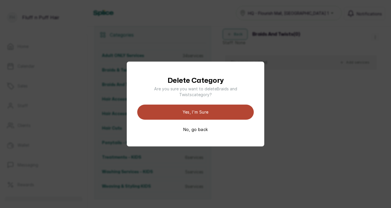
click at [231, 111] on button "Yes, I'm sure" at bounding box center [195, 112] width 116 height 15
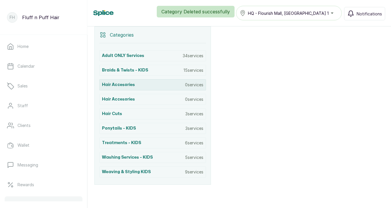
click at [189, 89] on div "Hair accesories 0 services" at bounding box center [152, 84] width 107 height 11
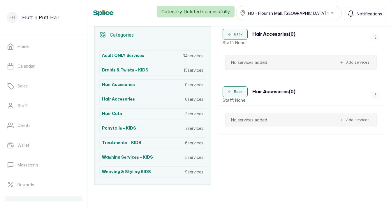
click at [375, 38] on icon "button" at bounding box center [375, 37] width 4 height 4
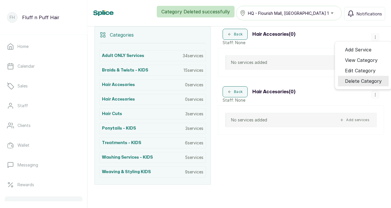
click at [357, 79] on span "Delete Category" at bounding box center [363, 81] width 37 height 7
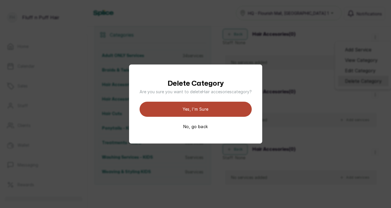
click at [231, 110] on button "Yes, I'm sure" at bounding box center [195, 109] width 112 height 15
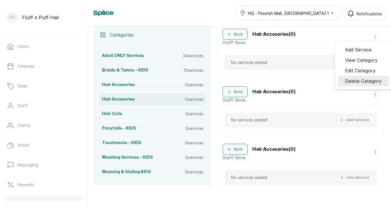
click at [186, 101] on p "0 services" at bounding box center [194, 100] width 18 height 6
